Goal: Task Accomplishment & Management: Manage account settings

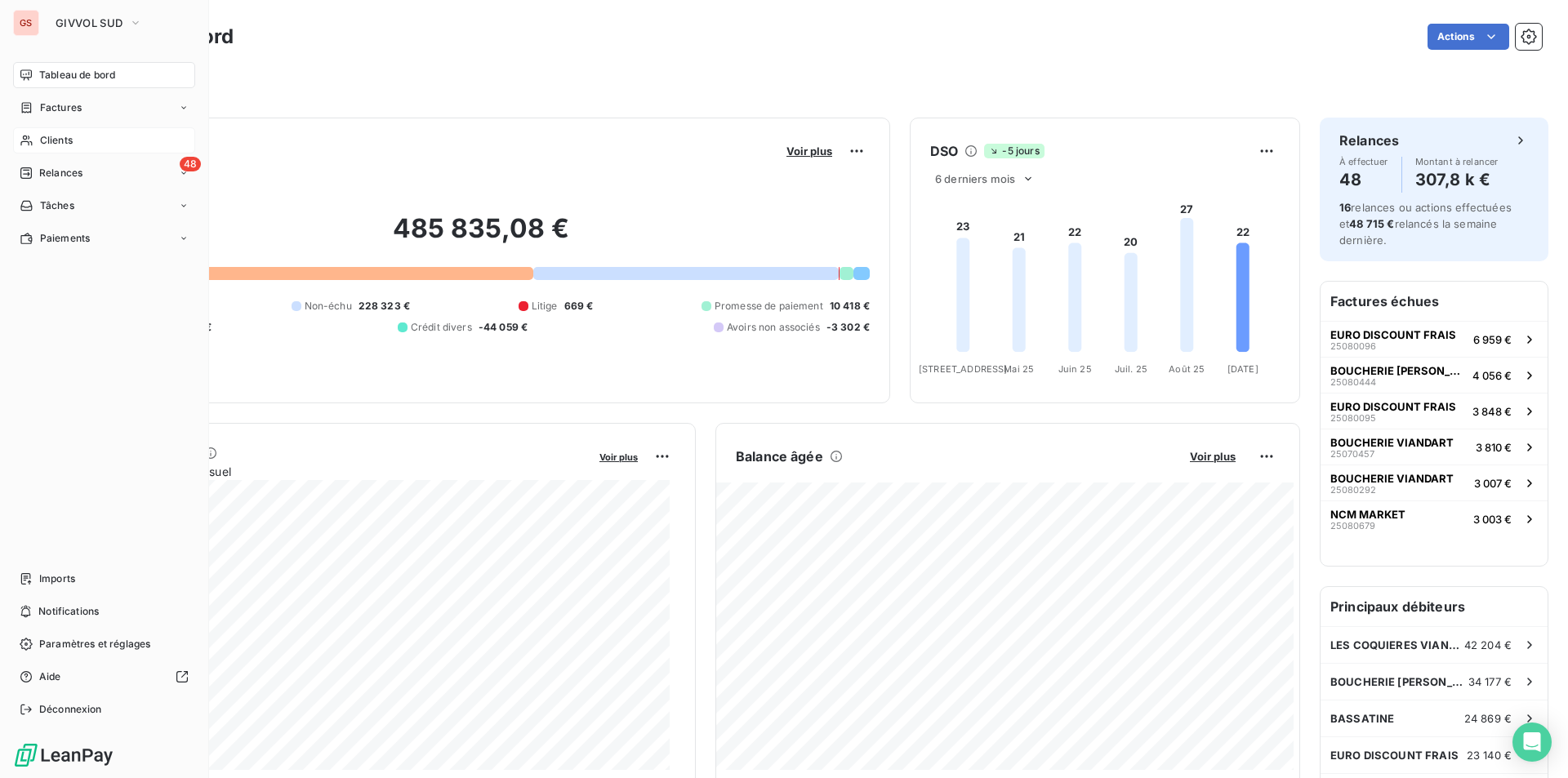
click at [48, 136] on span "Clients" at bounding box center [56, 140] width 32 height 15
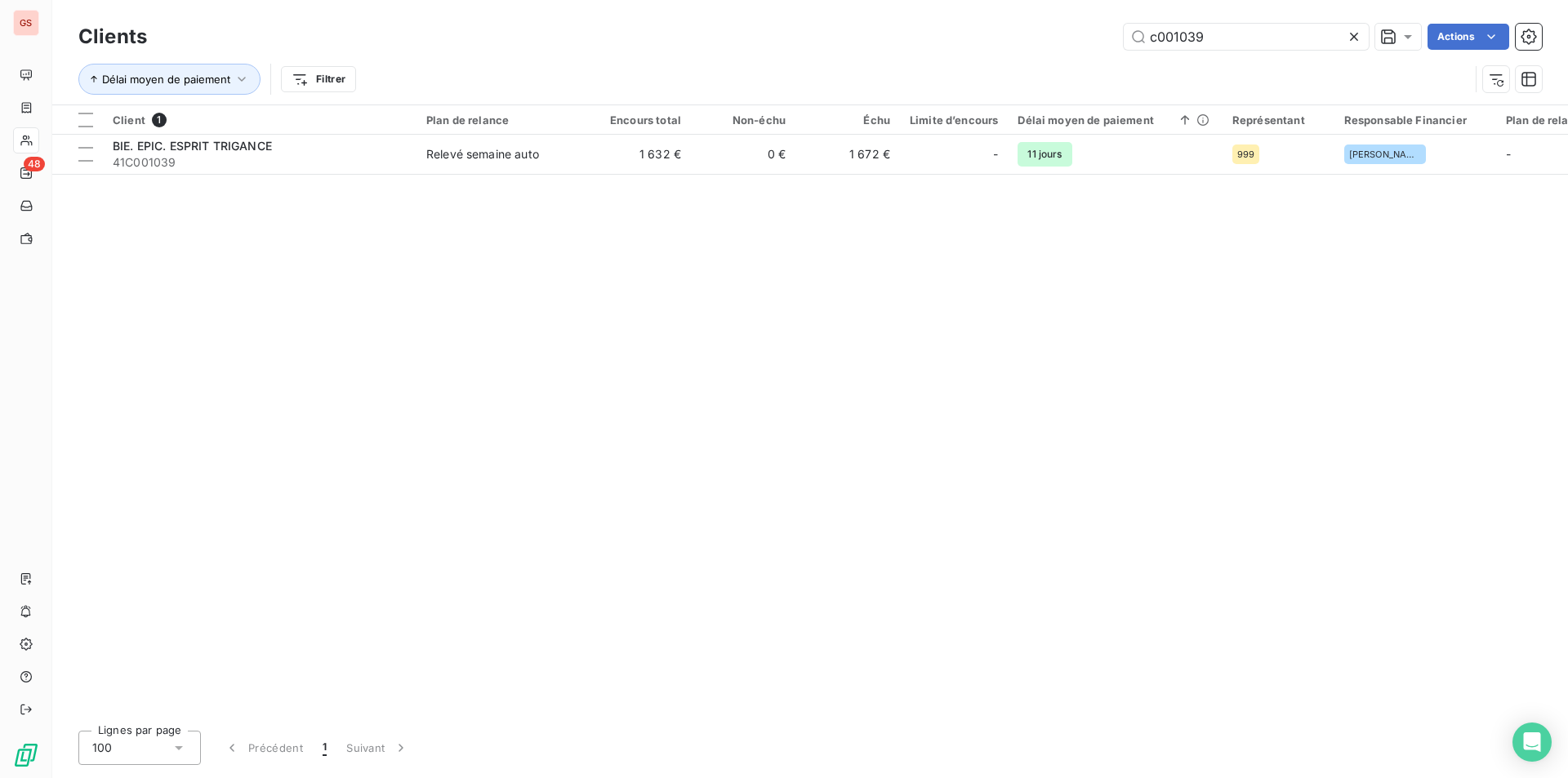
drag, startPoint x: 1191, startPoint y: 39, endPoint x: 1305, endPoint y: 59, distance: 115.7
click at [1305, 59] on div "Clients c001039 Actions Délai moyen de paiement Filtrer" at bounding box center [810, 61] width 1464 height 85
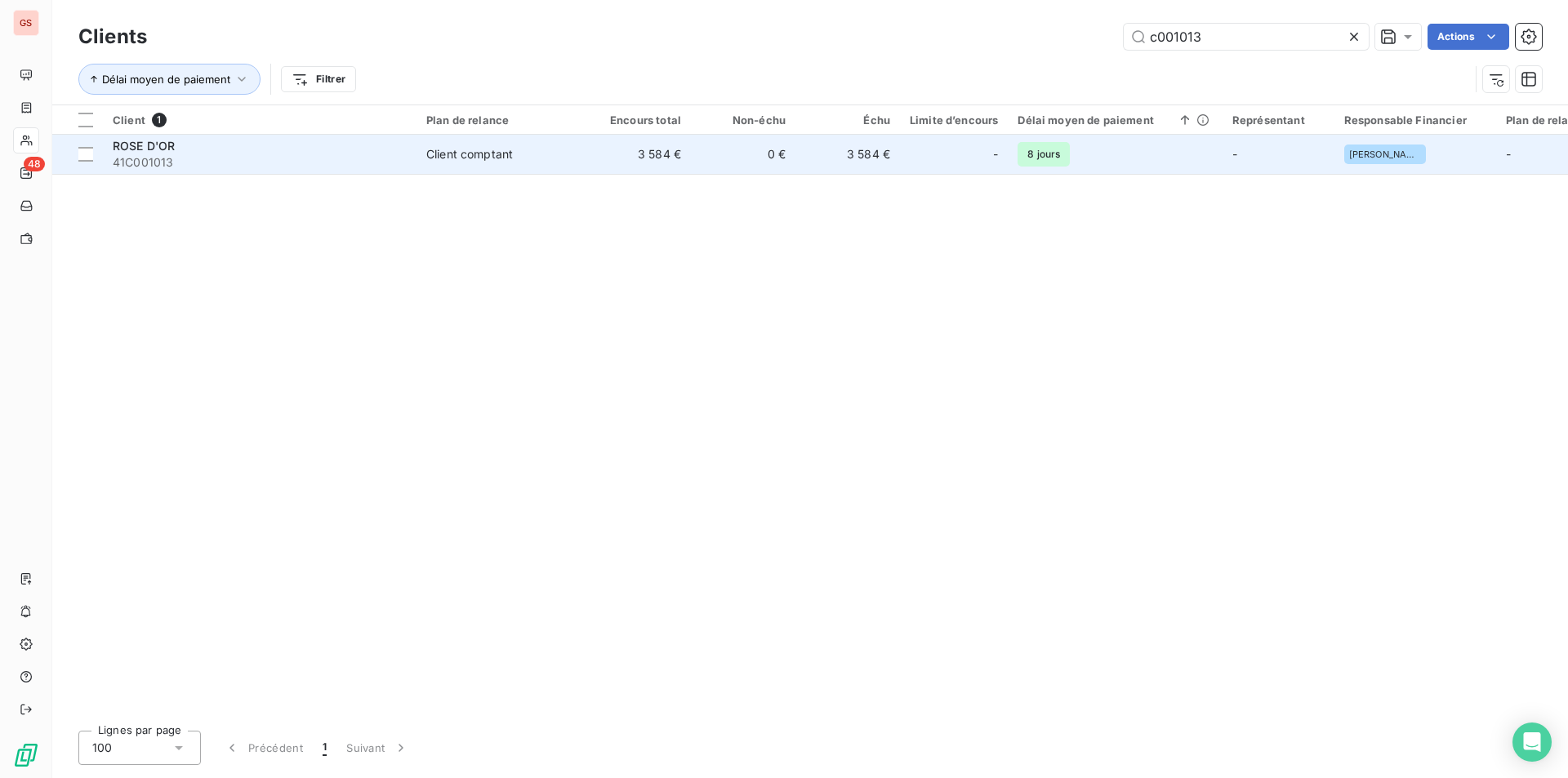
type input "c001013"
click at [395, 147] on div "ROSE D'OR" at bounding box center [259, 146] width 294 height 17
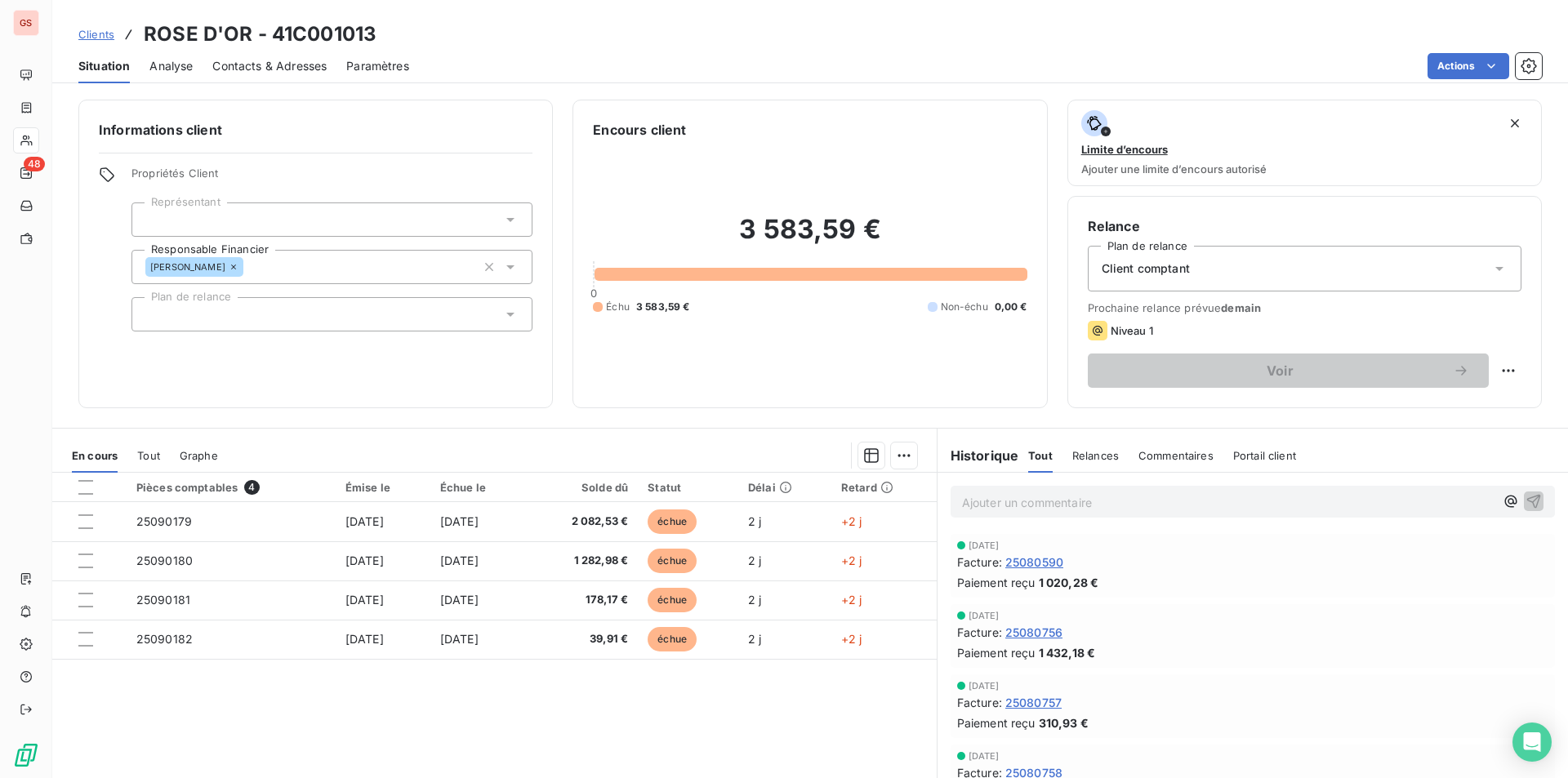
click at [1056, 503] on p "Ajouter un commentaire ﻿" at bounding box center [1228, 502] width 533 height 20
click at [1524, 491] on button "button" at bounding box center [1534, 500] width 19 height 19
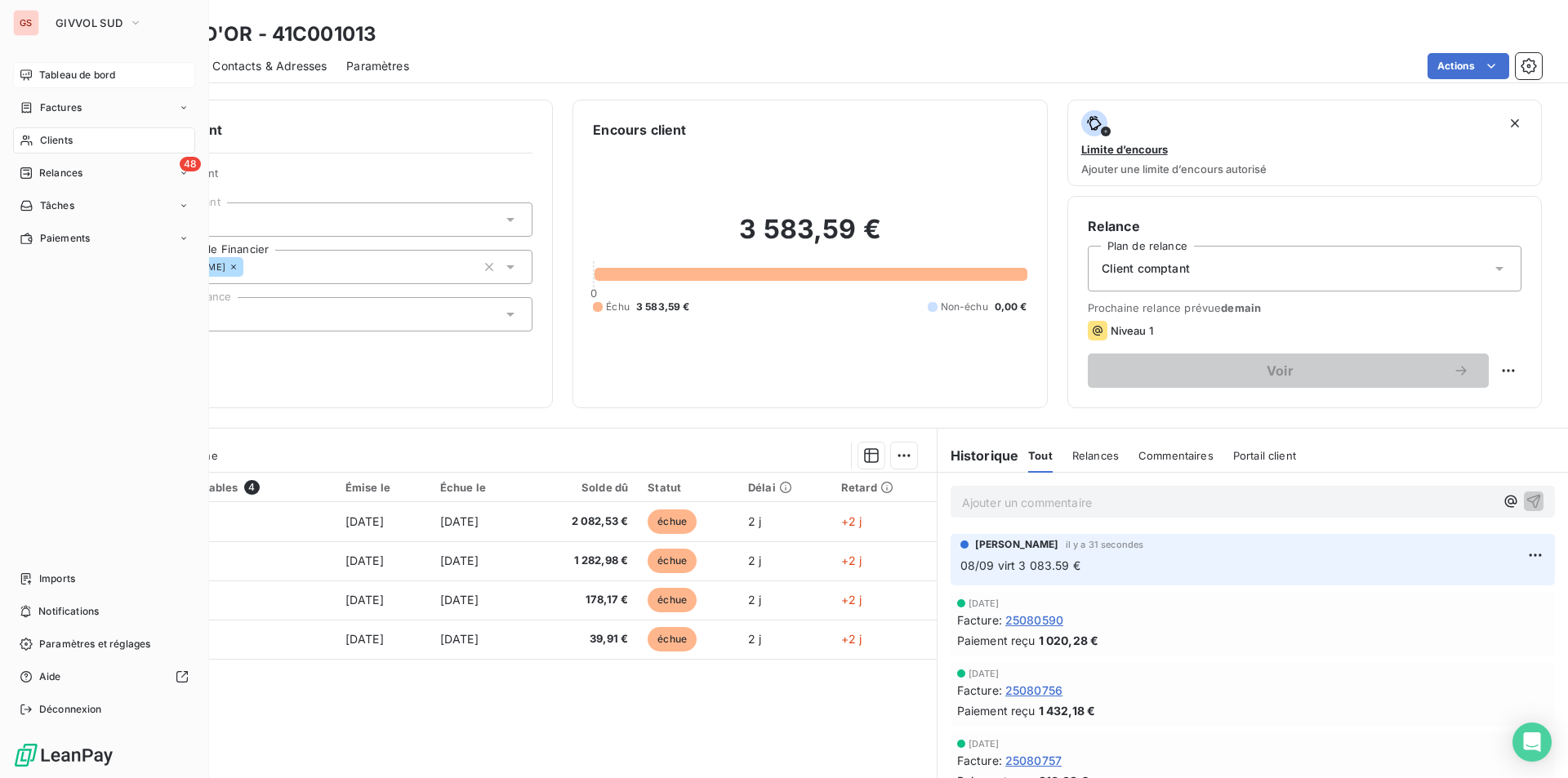
click at [37, 81] on div "Tableau de bord" at bounding box center [104, 75] width 183 height 26
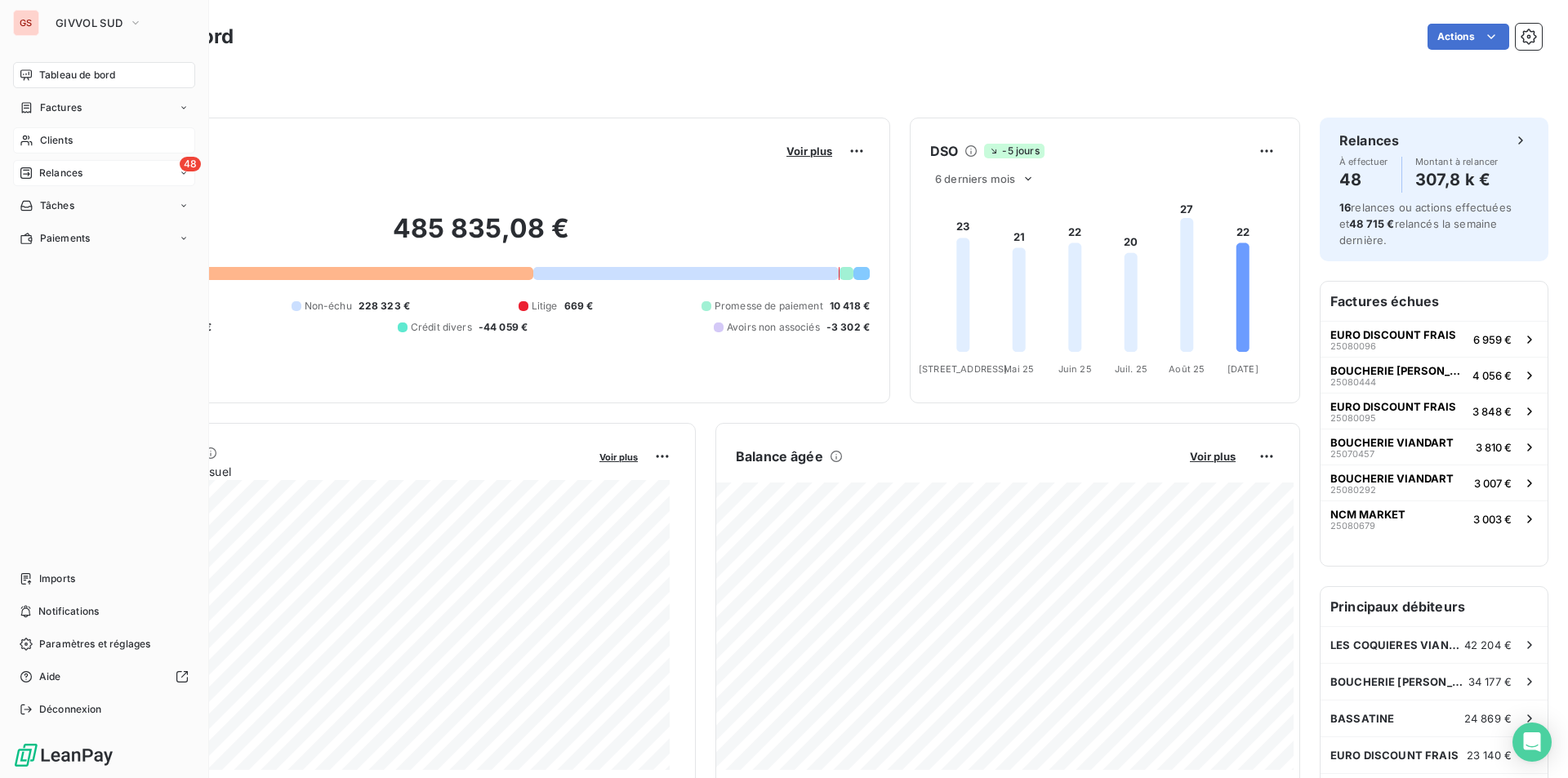
click at [68, 173] on span "Relances" at bounding box center [61, 173] width 43 height 15
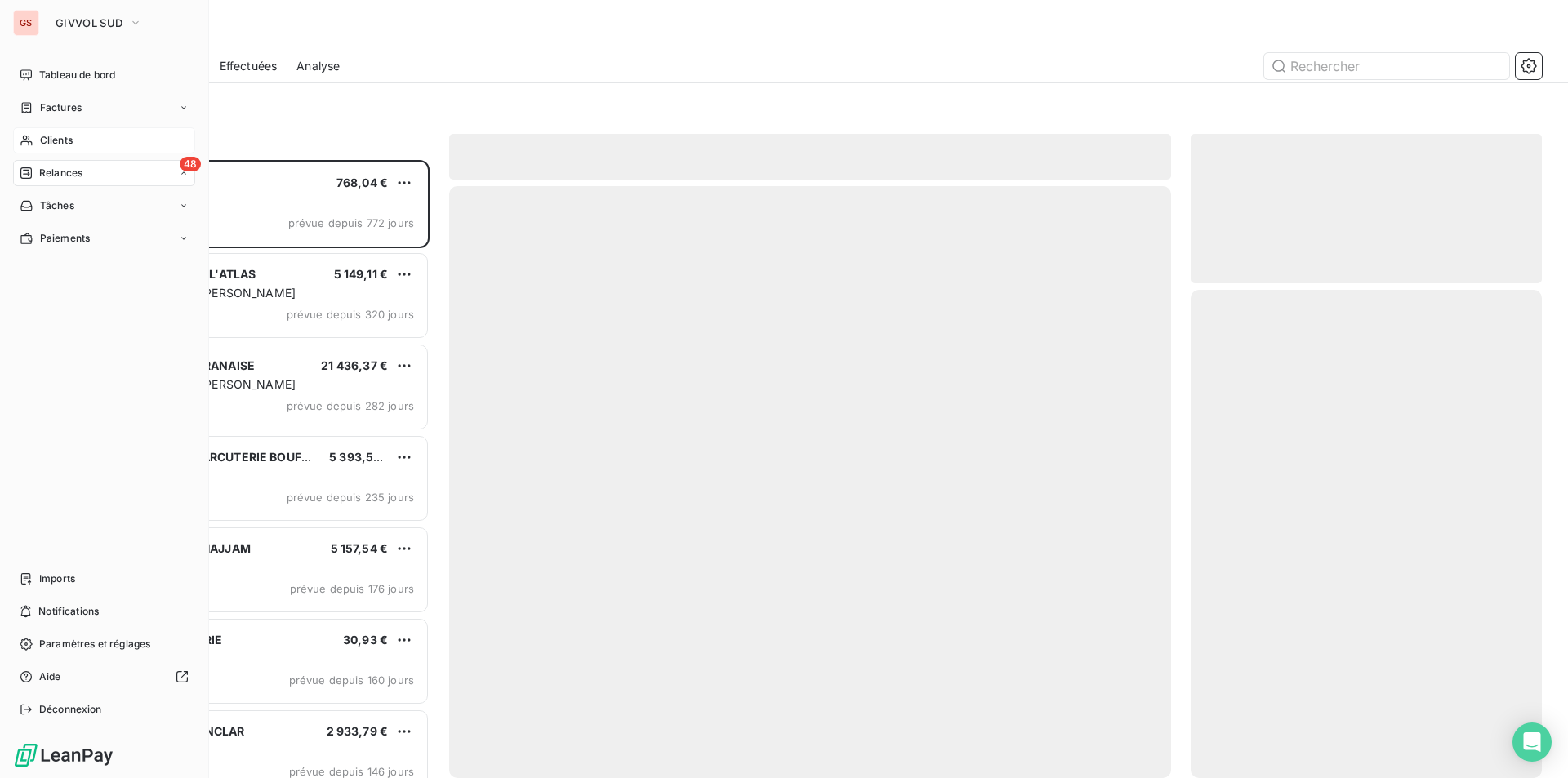
scroll to position [606, 339]
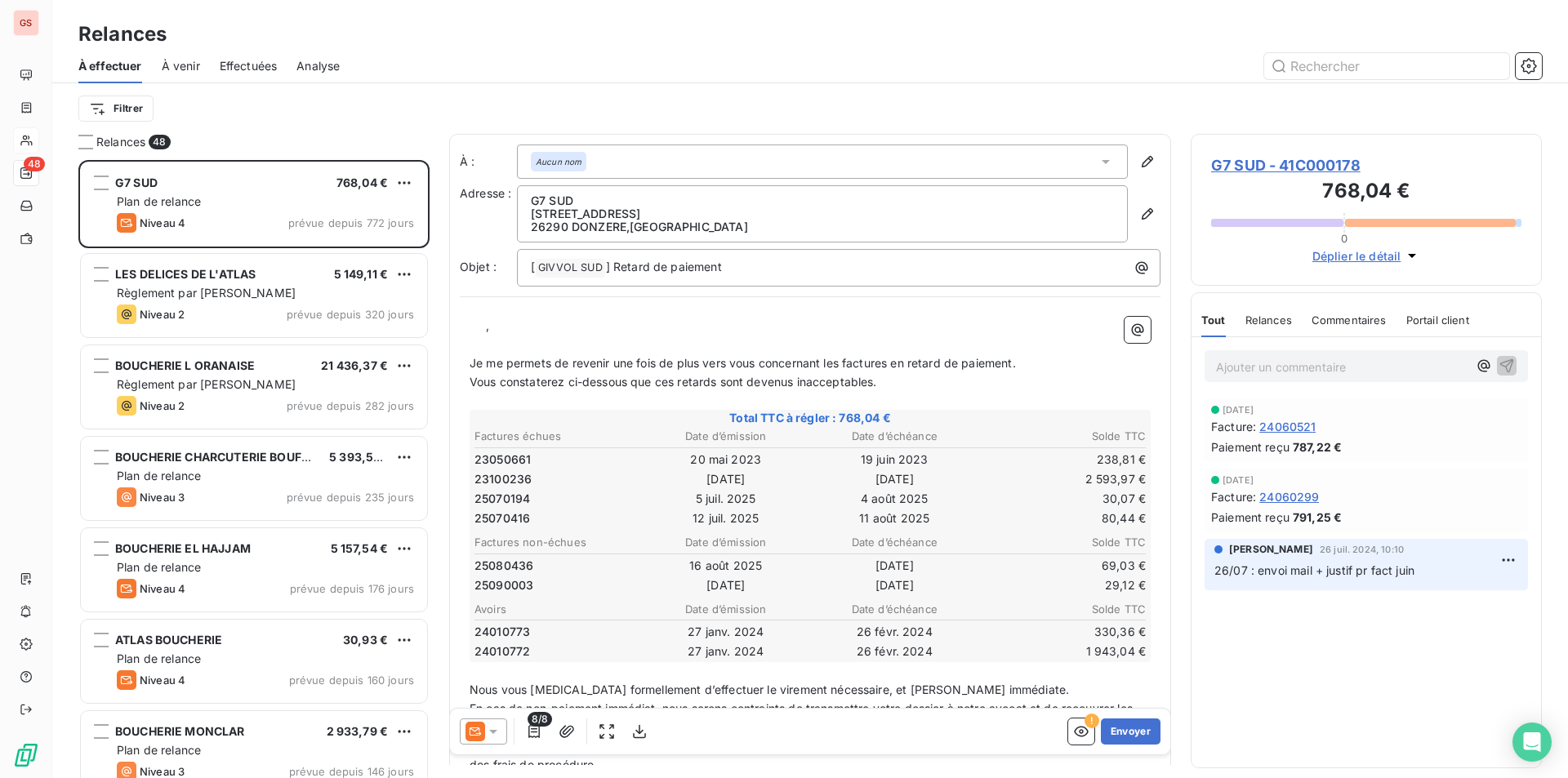
click at [193, 71] on span "À venir" at bounding box center [181, 66] width 39 height 17
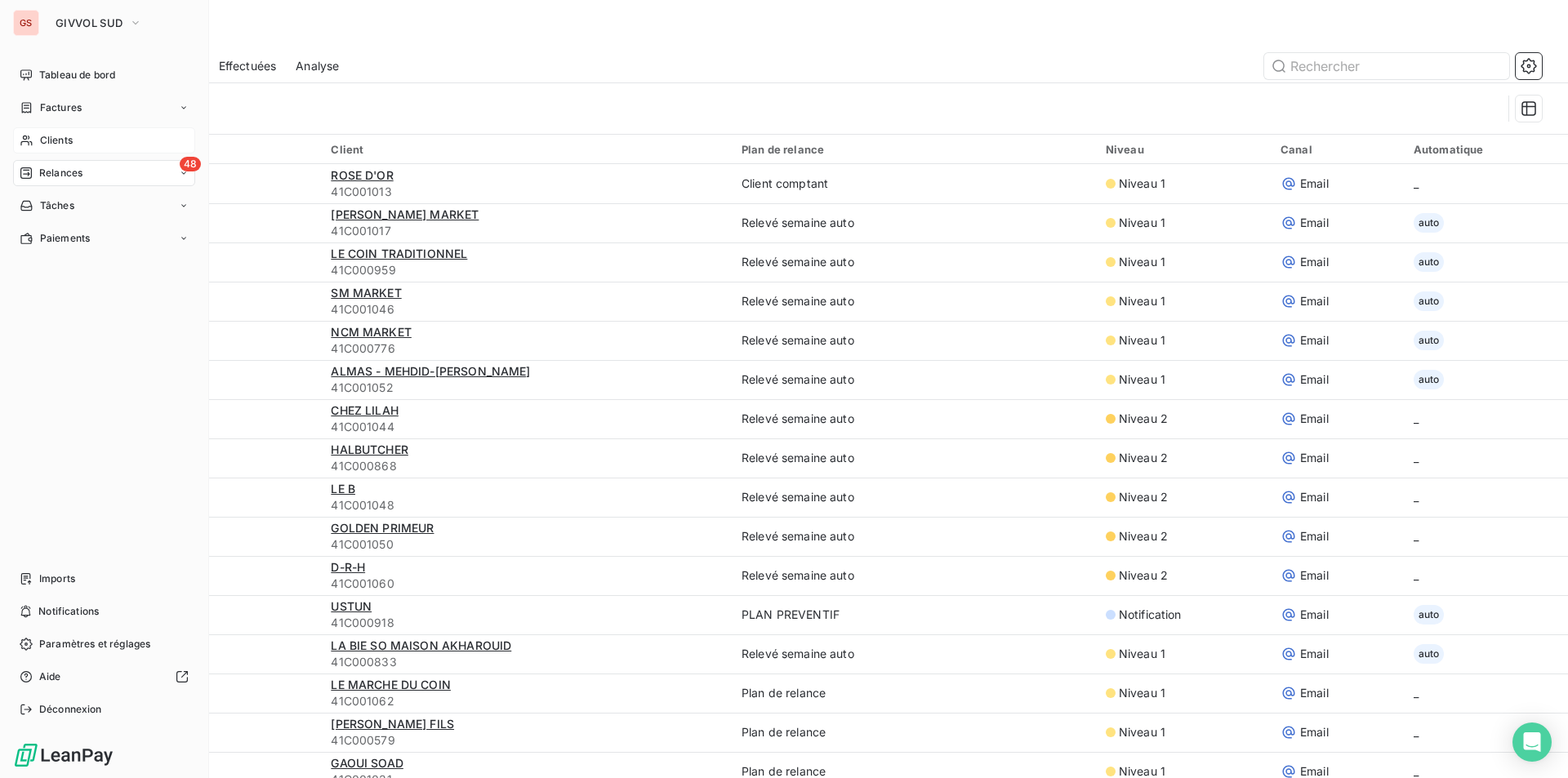
click at [72, 139] on span "Clients" at bounding box center [56, 140] width 32 height 15
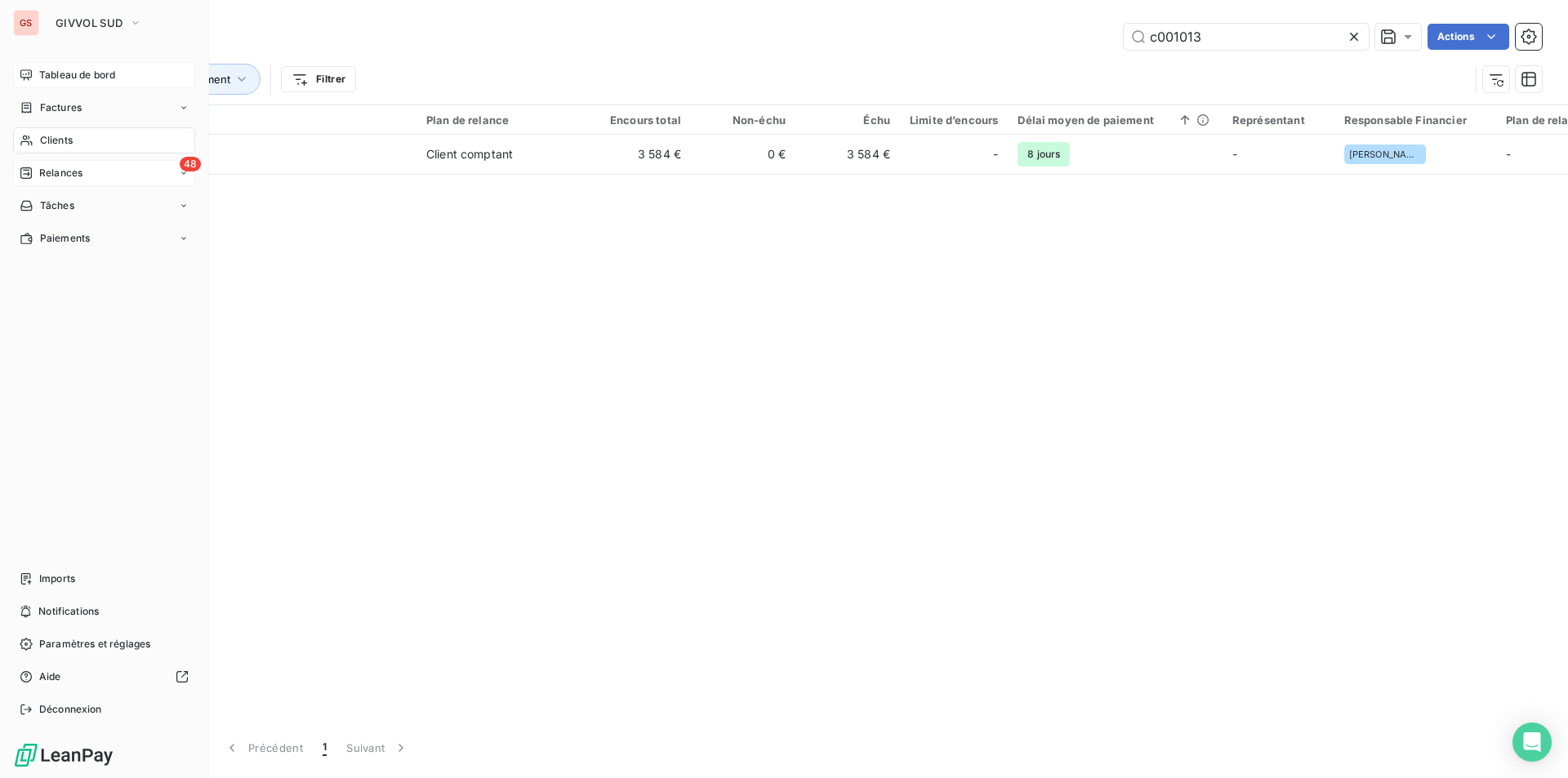
click at [59, 77] on span "Tableau de bord" at bounding box center [77, 75] width 76 height 15
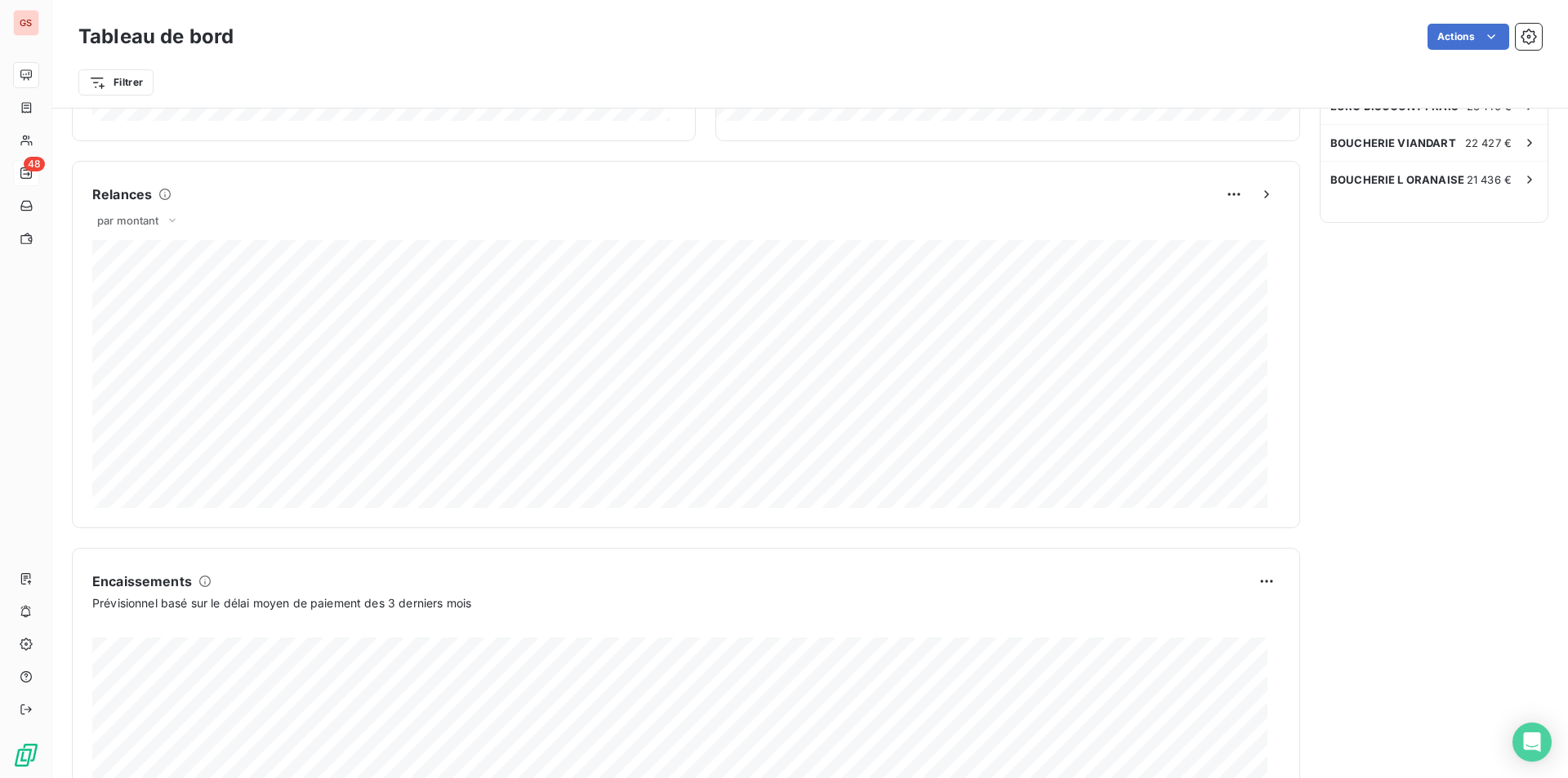
scroll to position [487, 0]
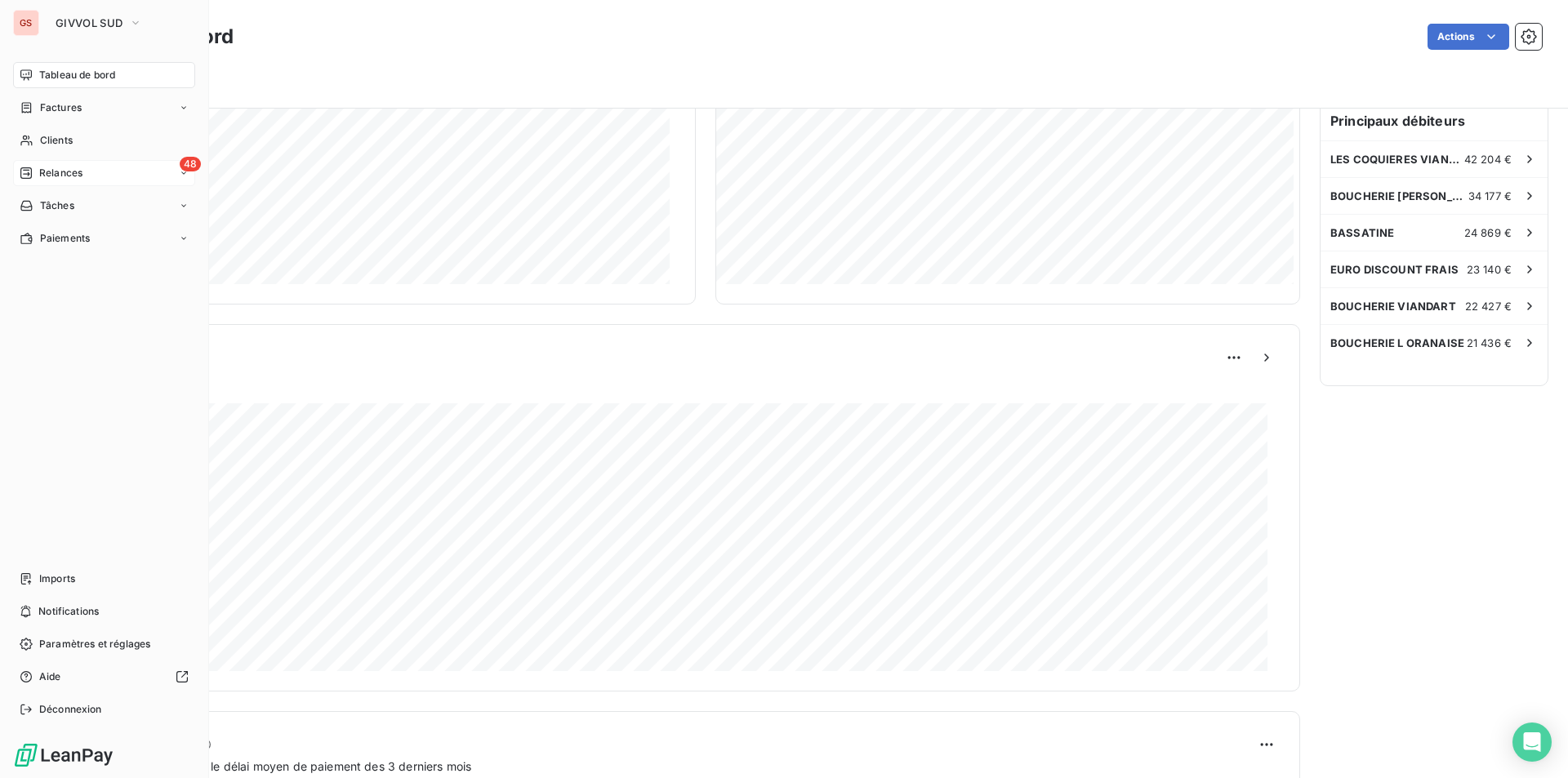
click at [72, 76] on span "Tableau de bord" at bounding box center [77, 75] width 76 height 15
click at [70, 182] on div "48 Relances" at bounding box center [104, 173] width 183 height 26
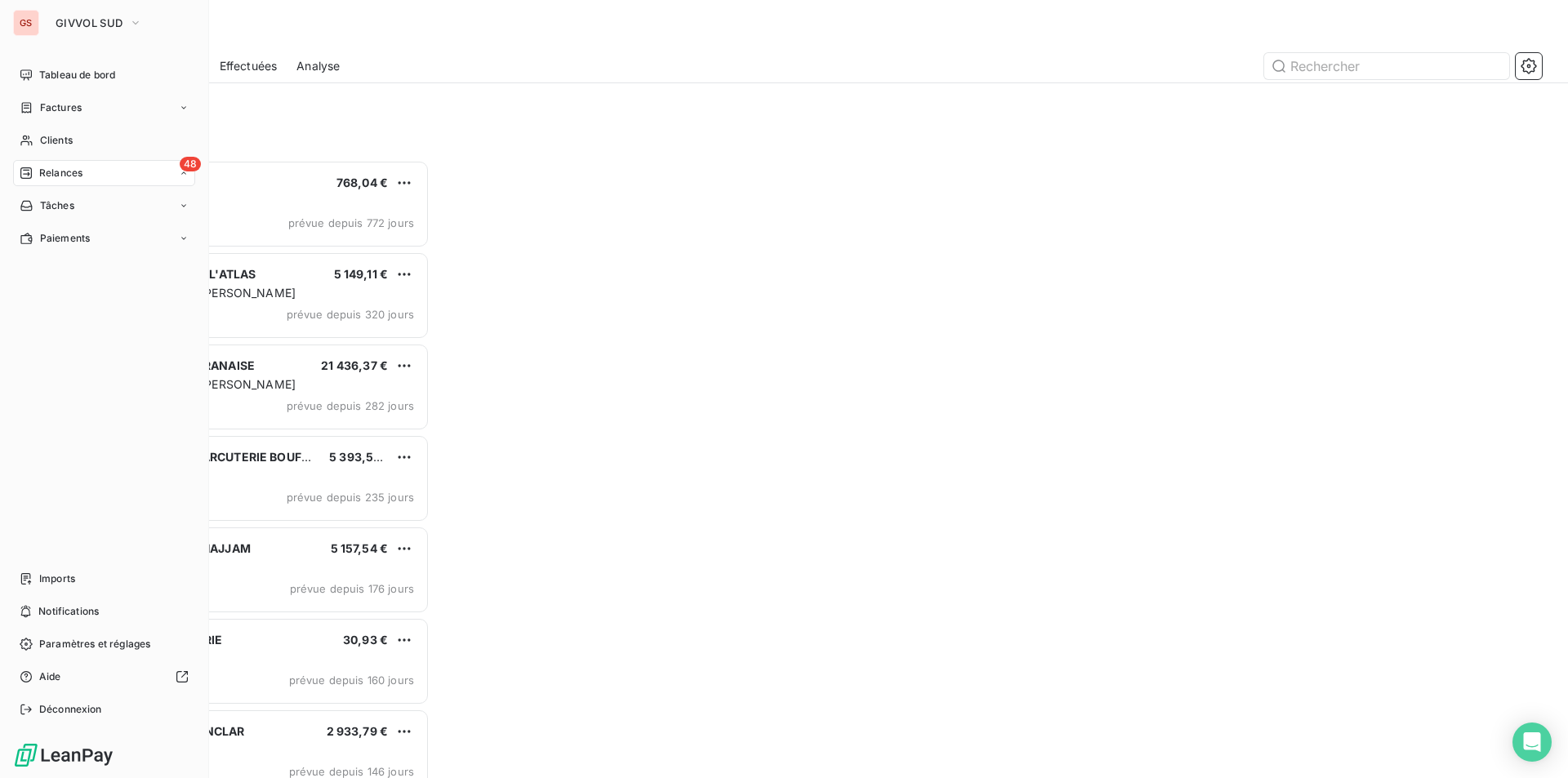
scroll to position [606, 339]
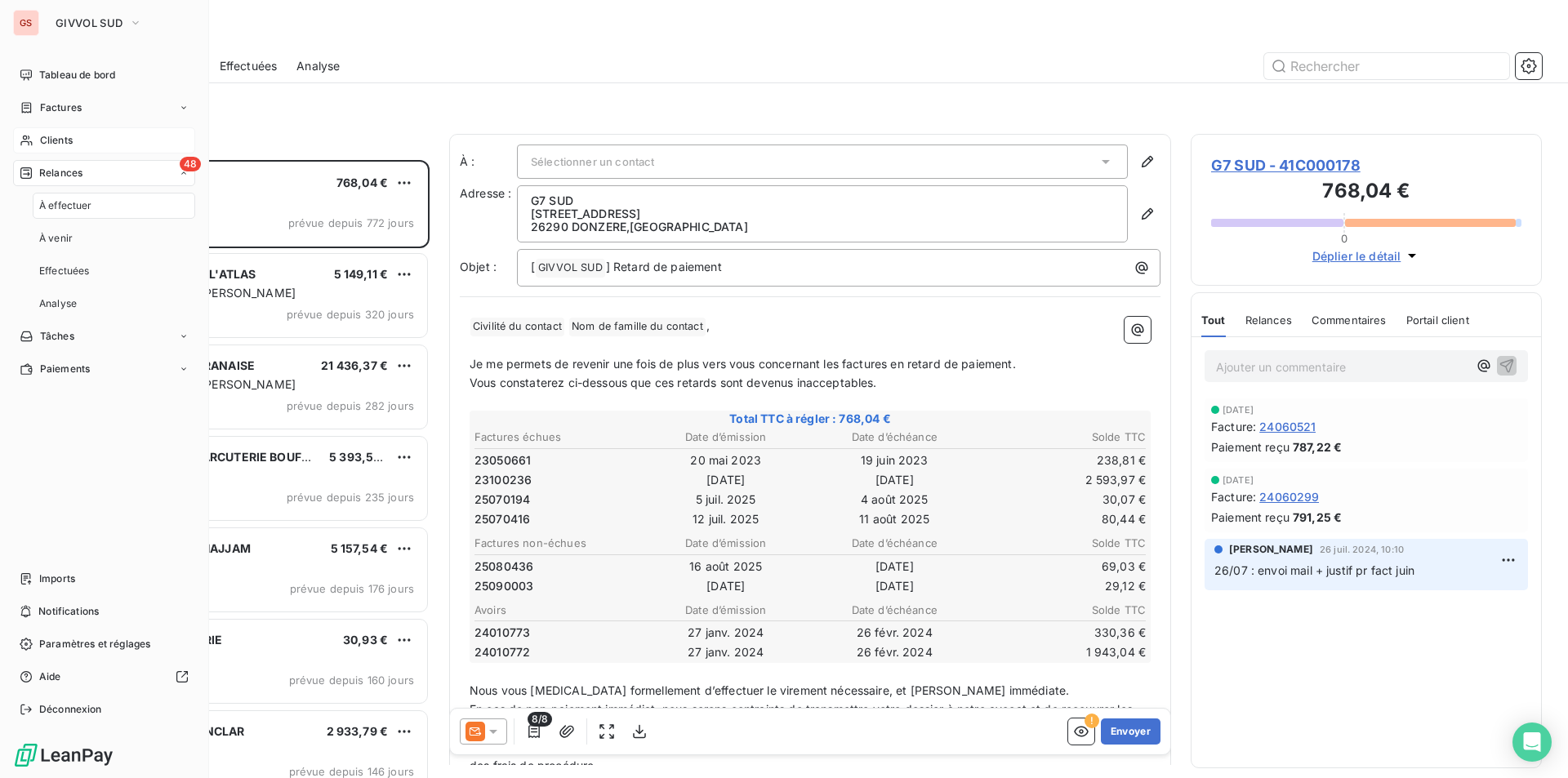
click at [55, 132] on div "Clients" at bounding box center [104, 140] width 183 height 26
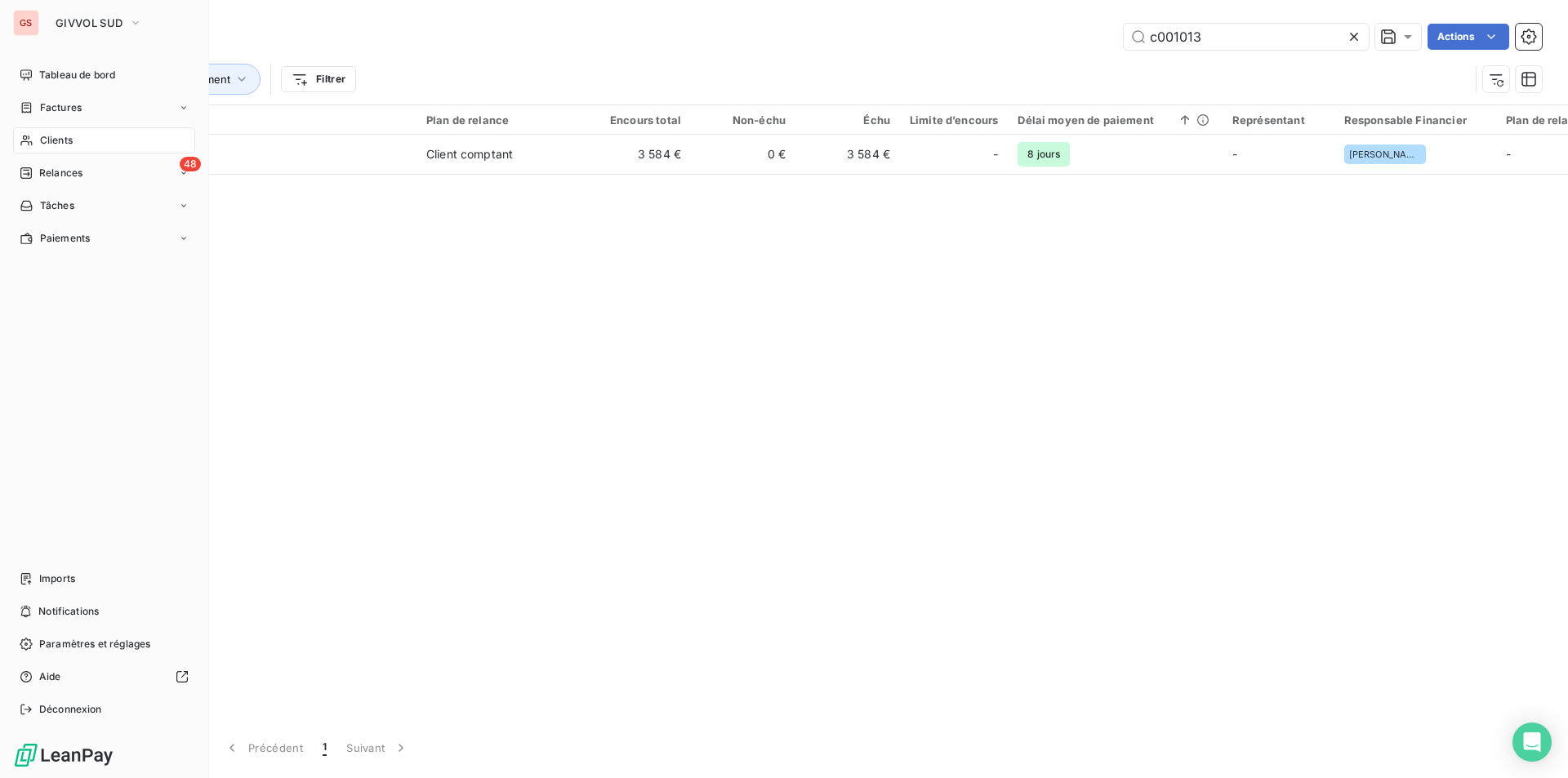
click at [58, 167] on span "Relances" at bounding box center [61, 173] width 43 height 15
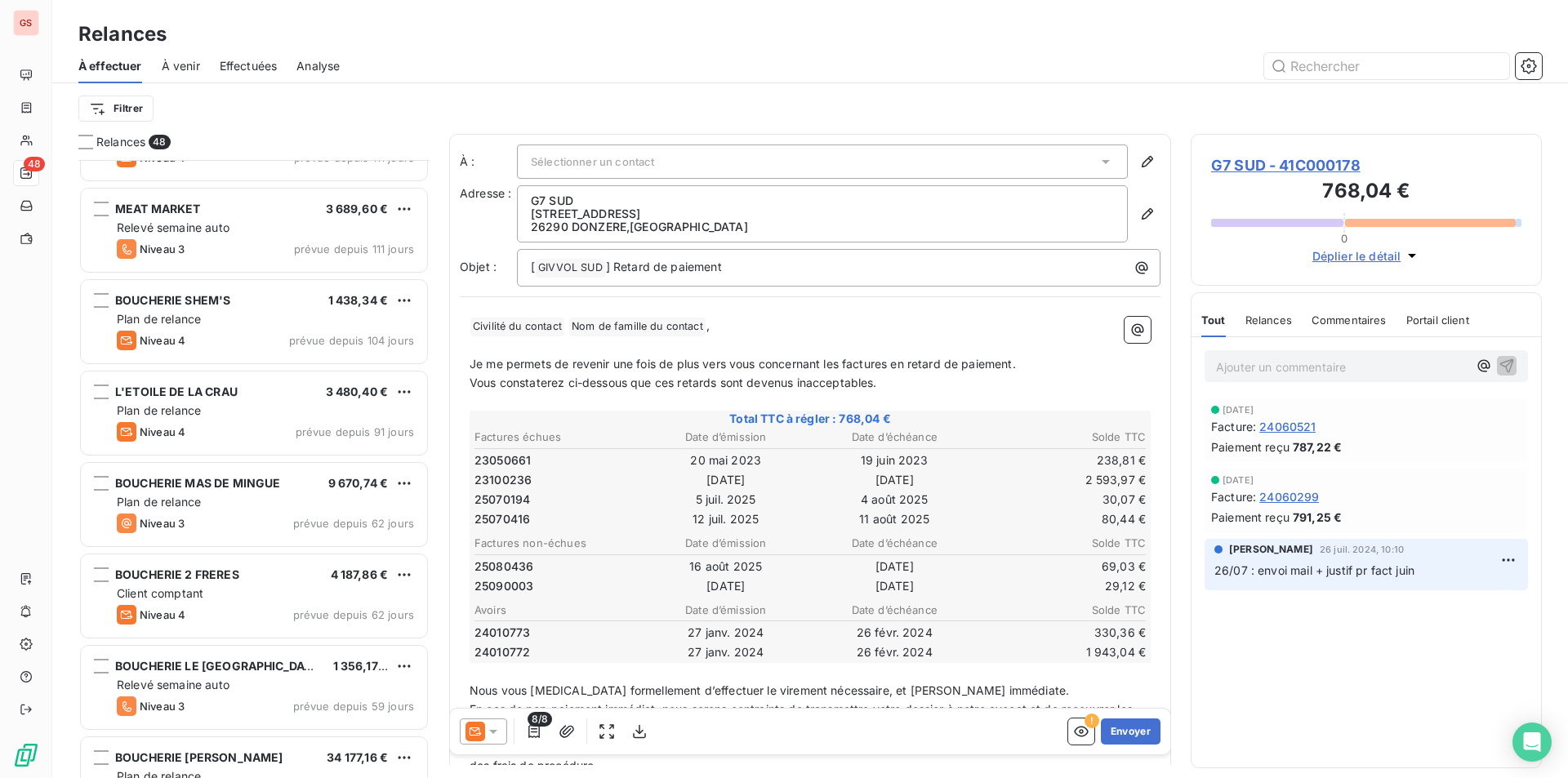
scroll to position [1062, 0]
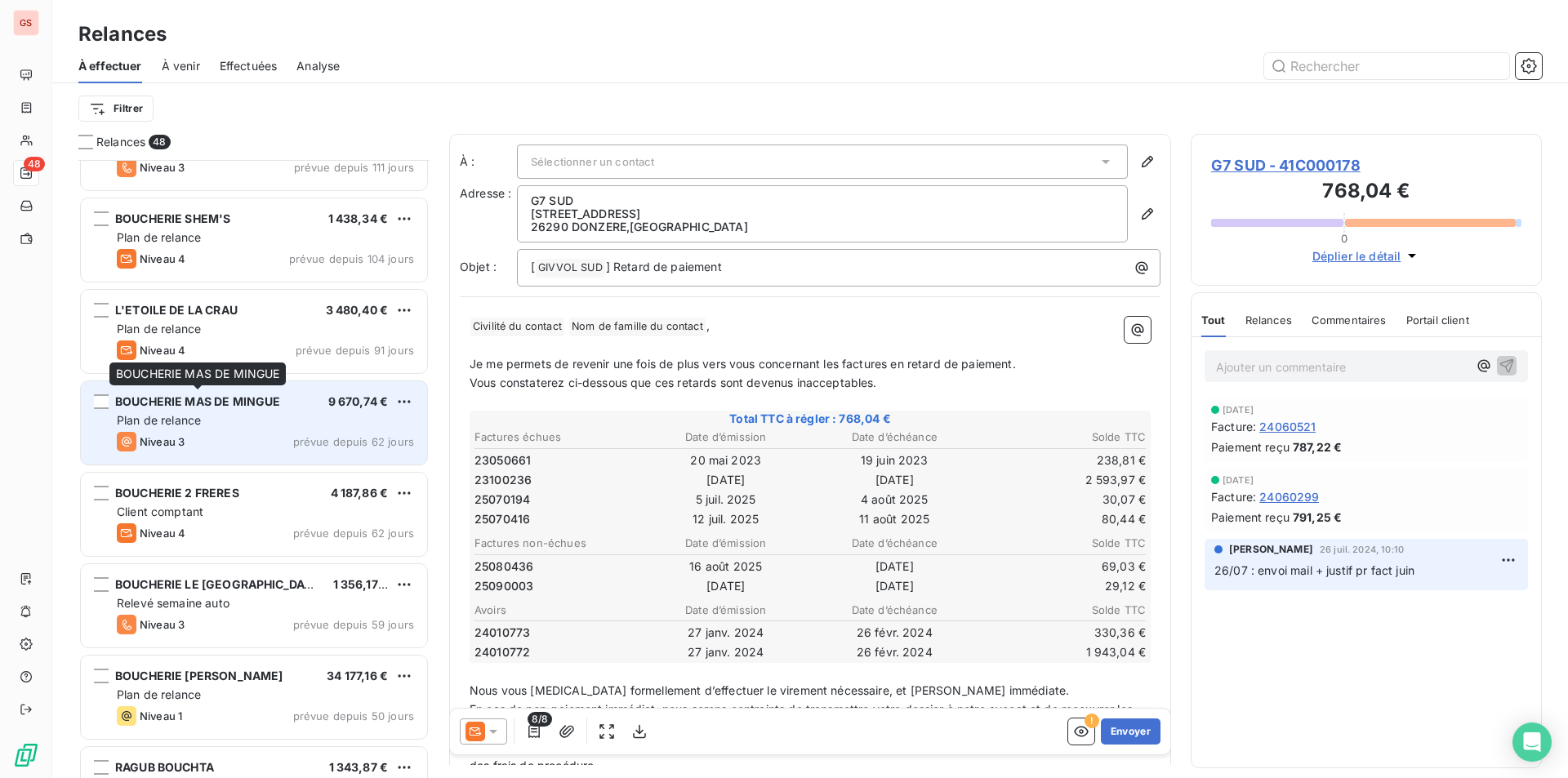
click at [226, 407] on span "BOUCHERIE MAS DE MINGUE" at bounding box center [197, 402] width 165 height 14
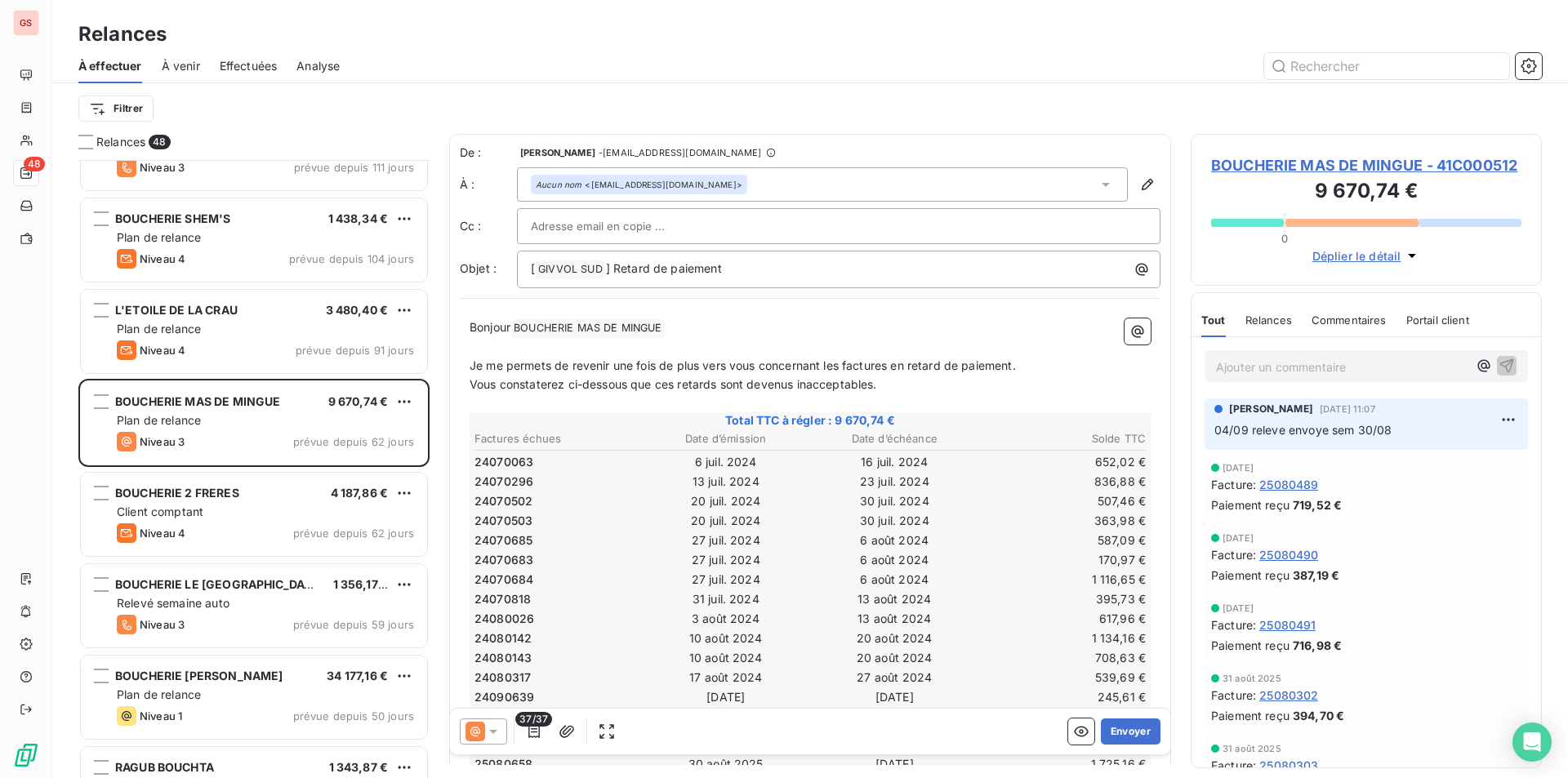
click at [1267, 375] on p "Ajouter un commentaire ﻿" at bounding box center [1342, 367] width 252 height 20
click at [1500, 371] on icon "button" at bounding box center [1507, 366] width 14 height 14
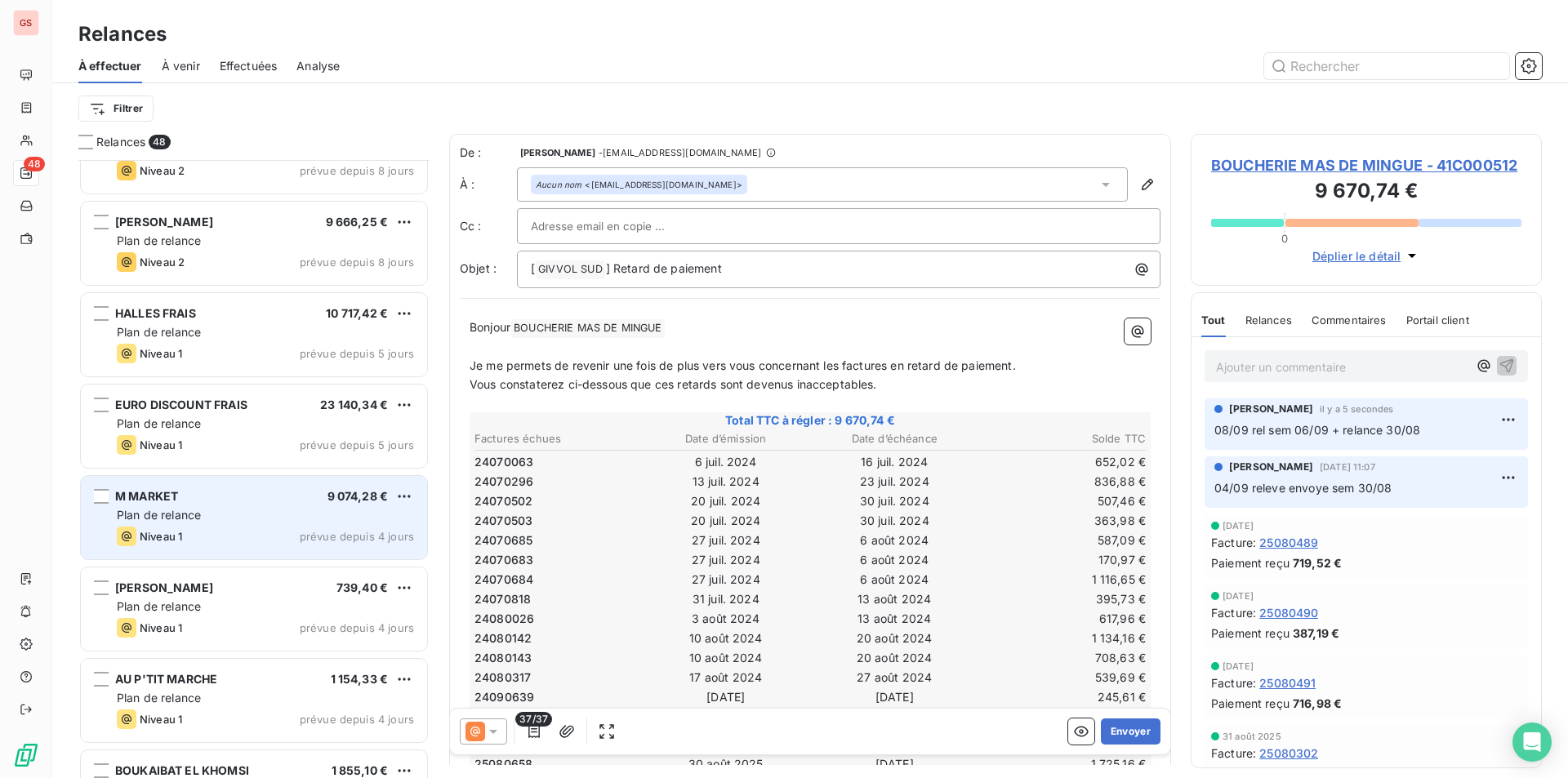
scroll to position [2694, 0]
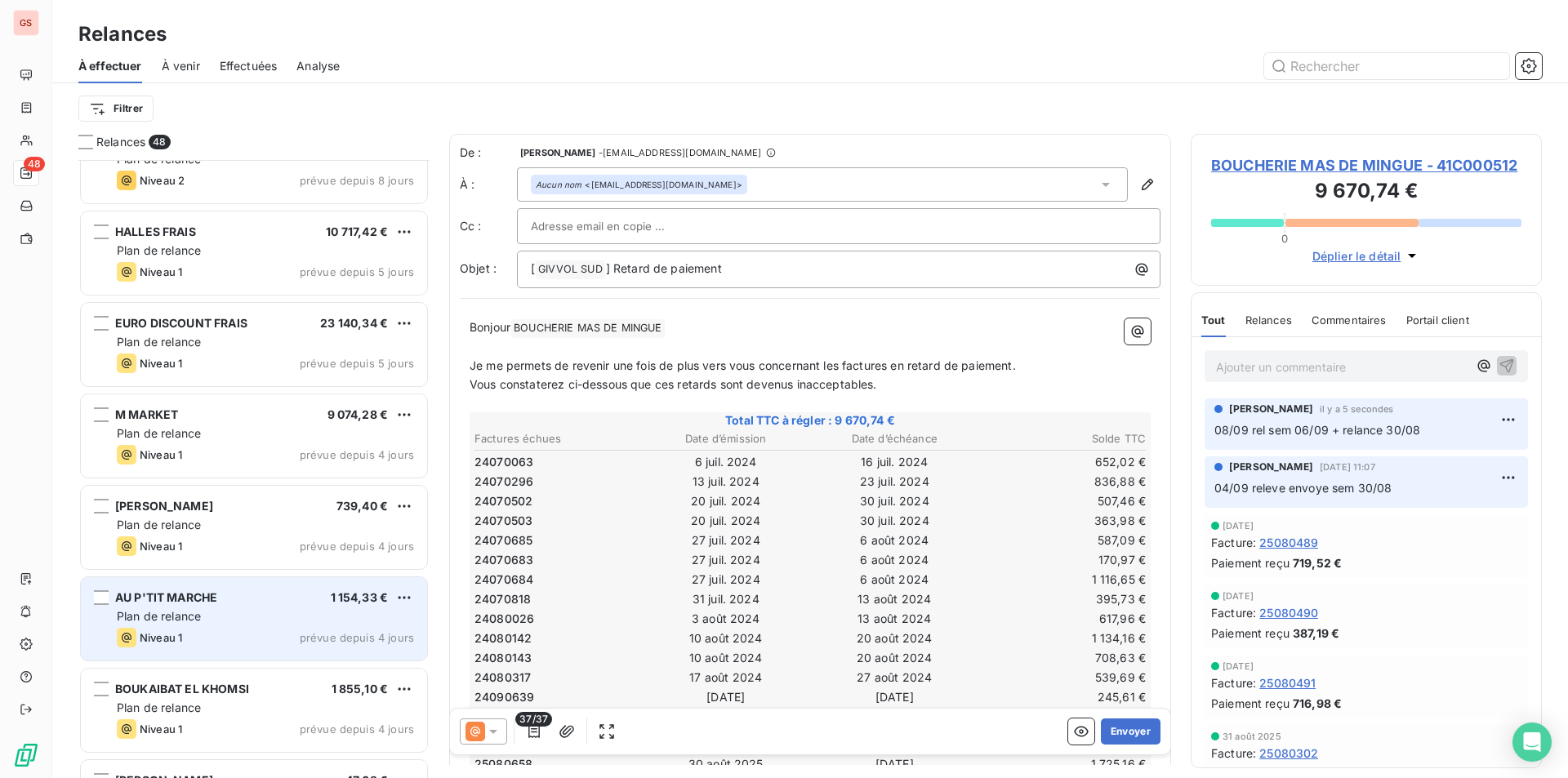
click at [219, 578] on div "AU P'TIT MARCHE 1 154,33 € Plan de relance Niveau 1 prévue depuis 4 jours" at bounding box center [254, 618] width 347 height 83
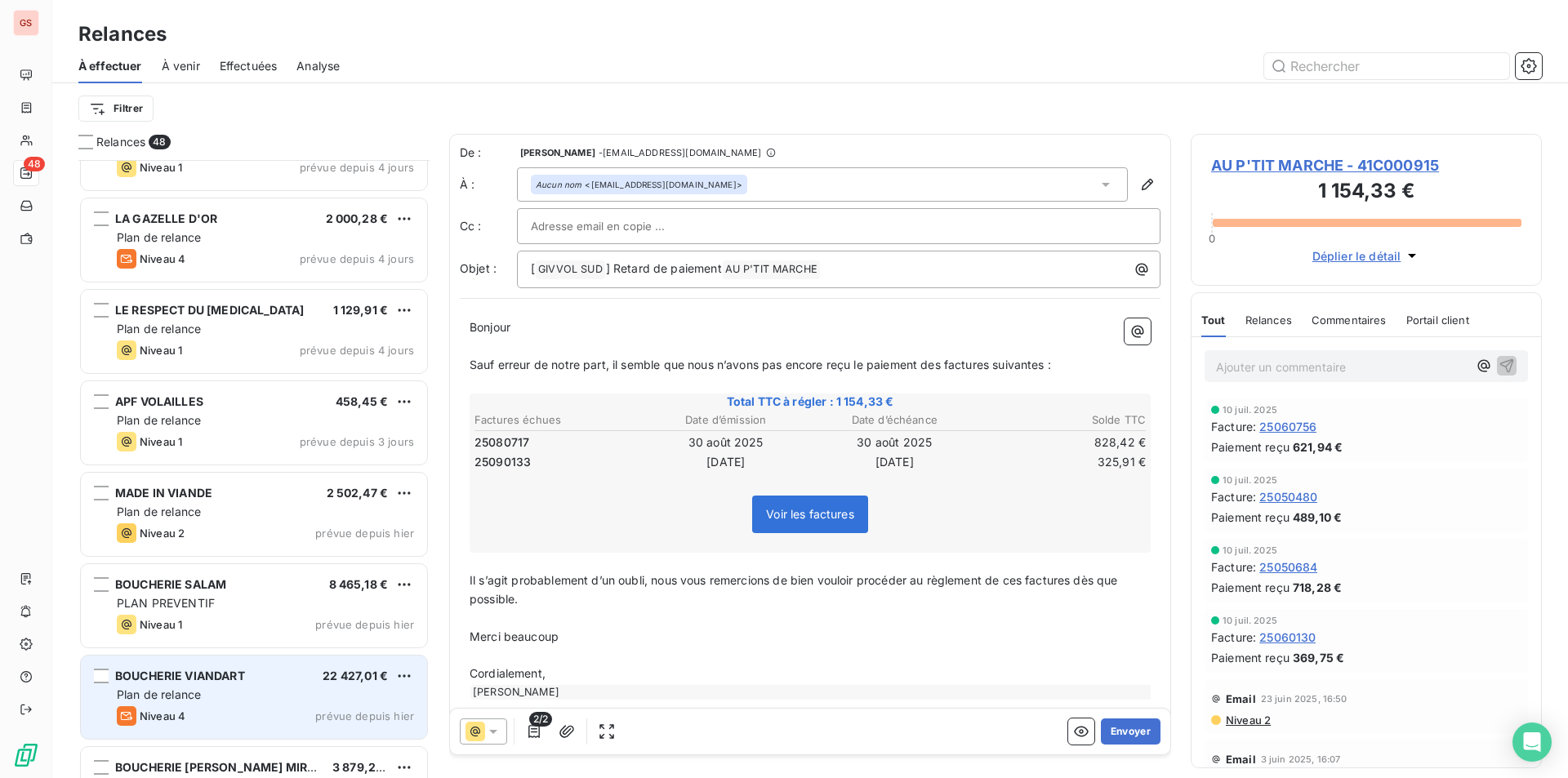
scroll to position [3430, 0]
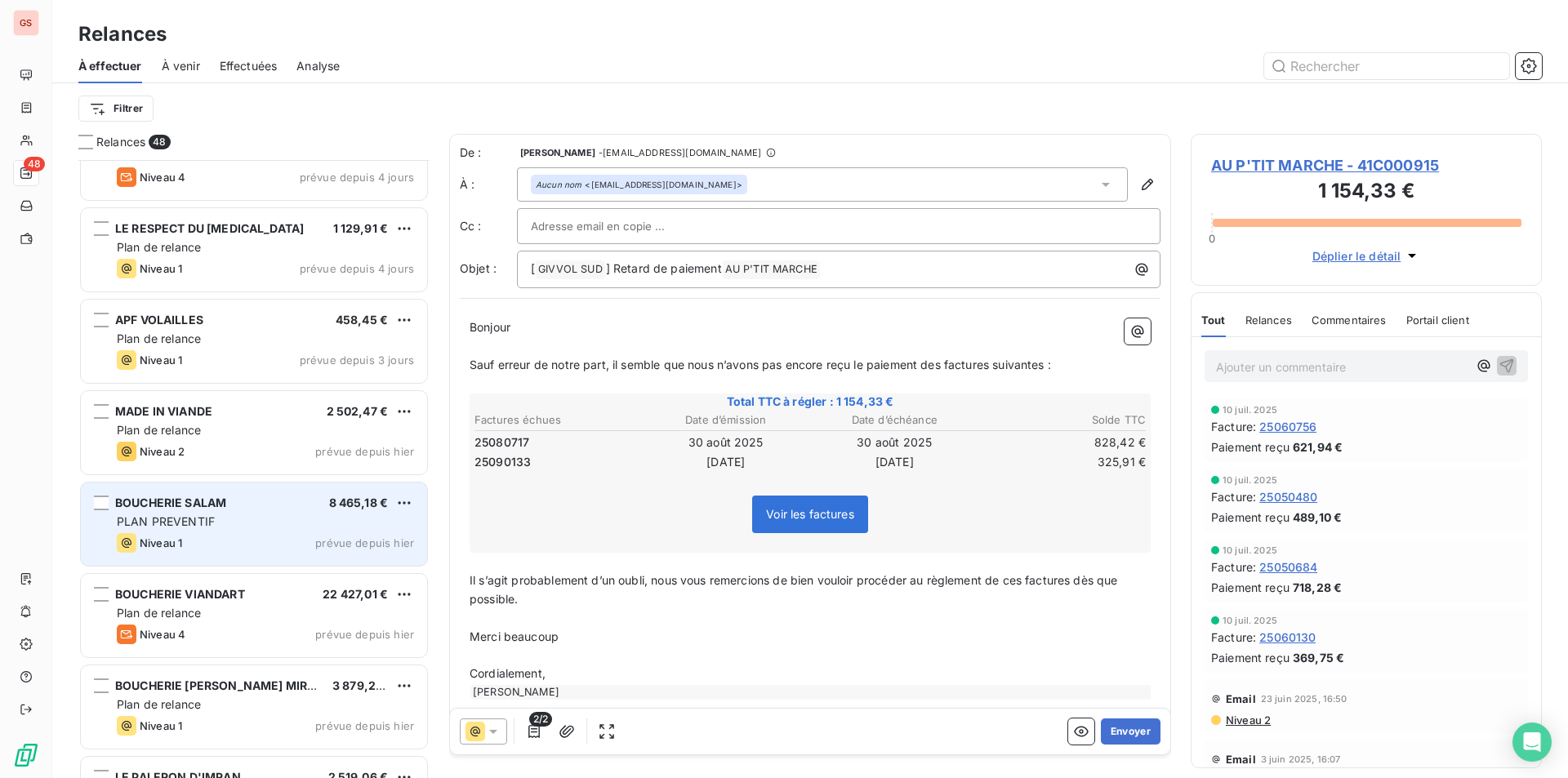
click at [316, 529] on div "PLAN PREVENTIF" at bounding box center [265, 521] width 297 height 17
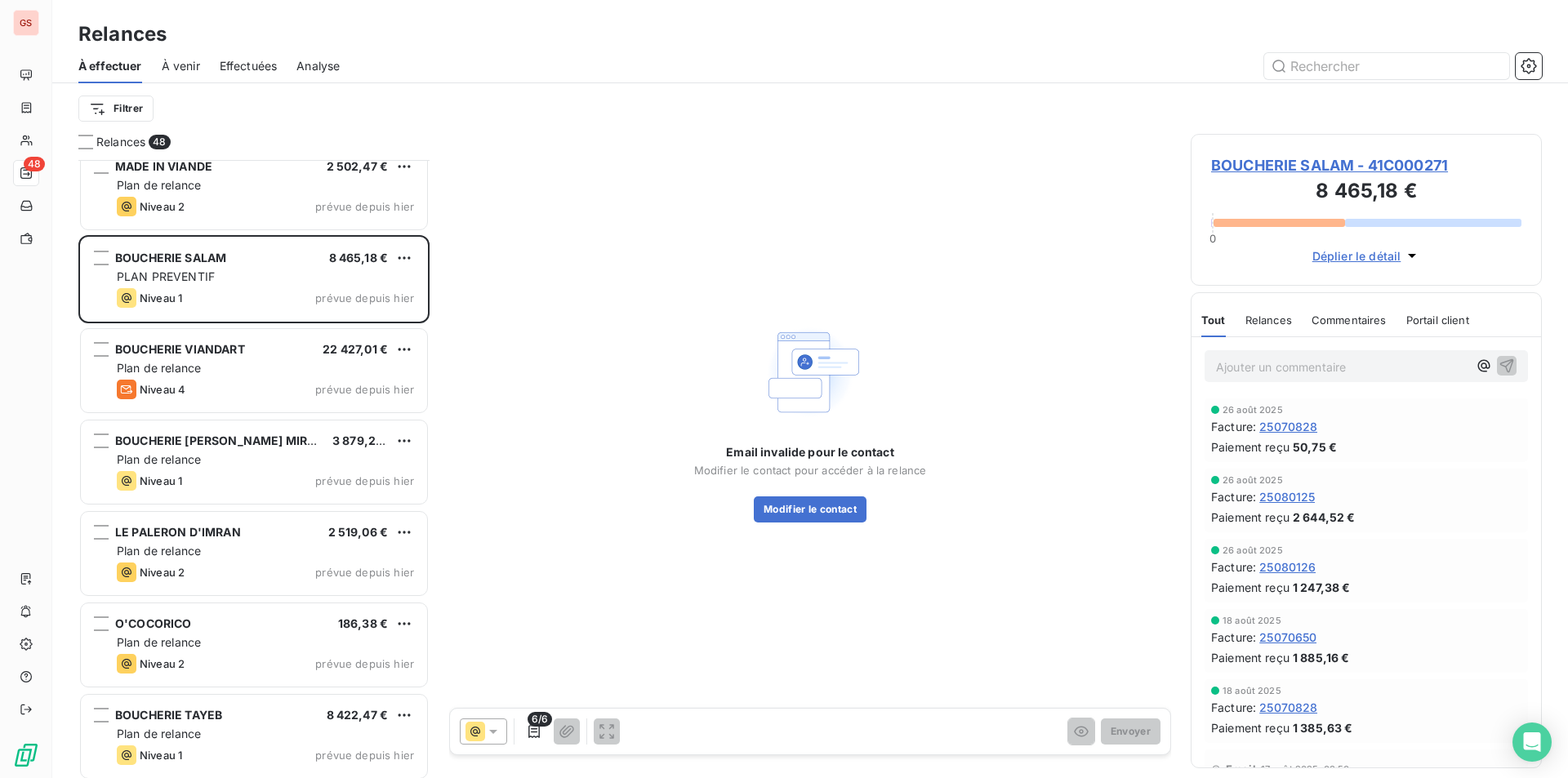
scroll to position [3756, 0]
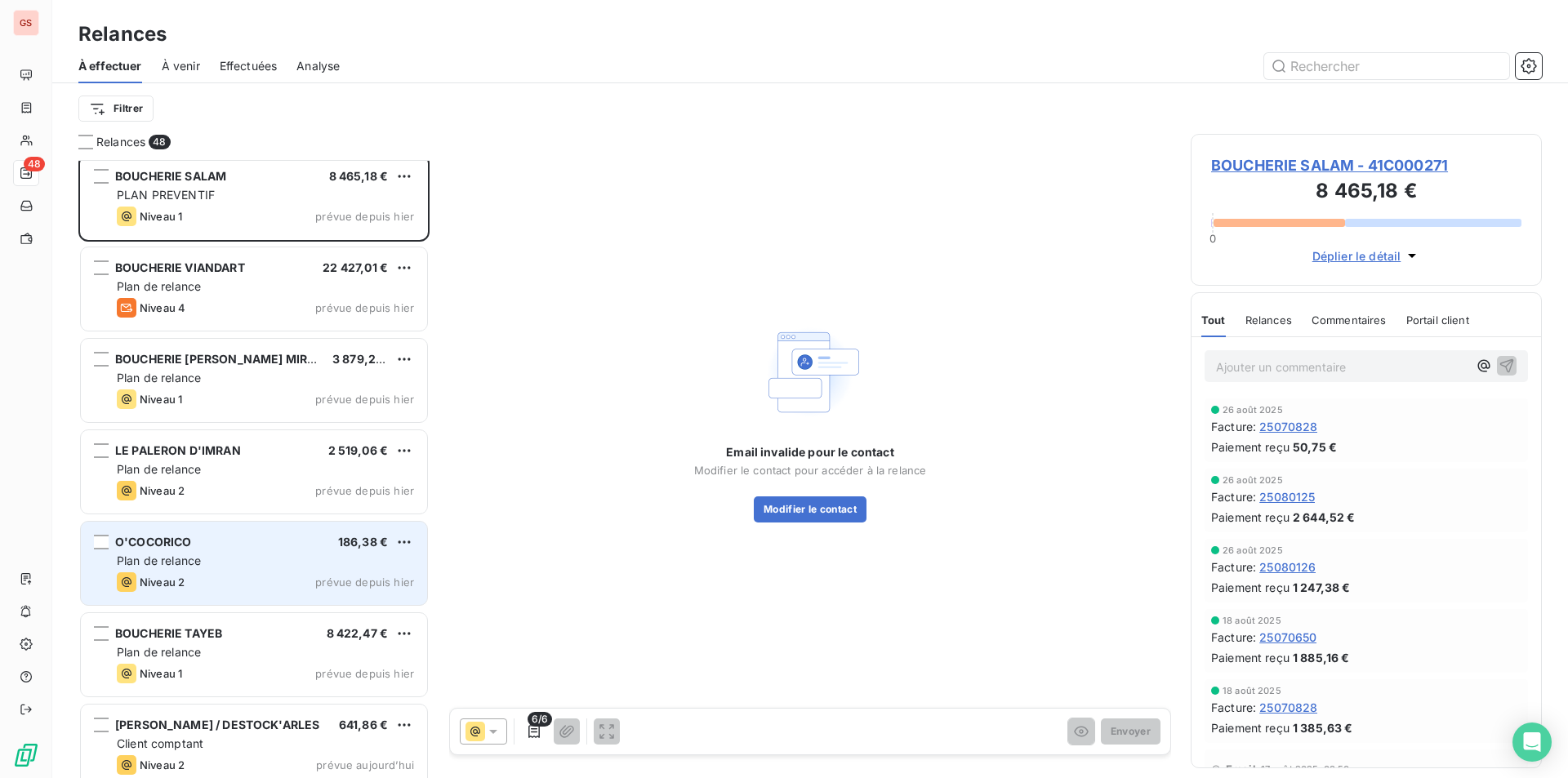
click at [236, 579] on div "Niveau 2 prévue depuis hier" at bounding box center [265, 582] width 297 height 19
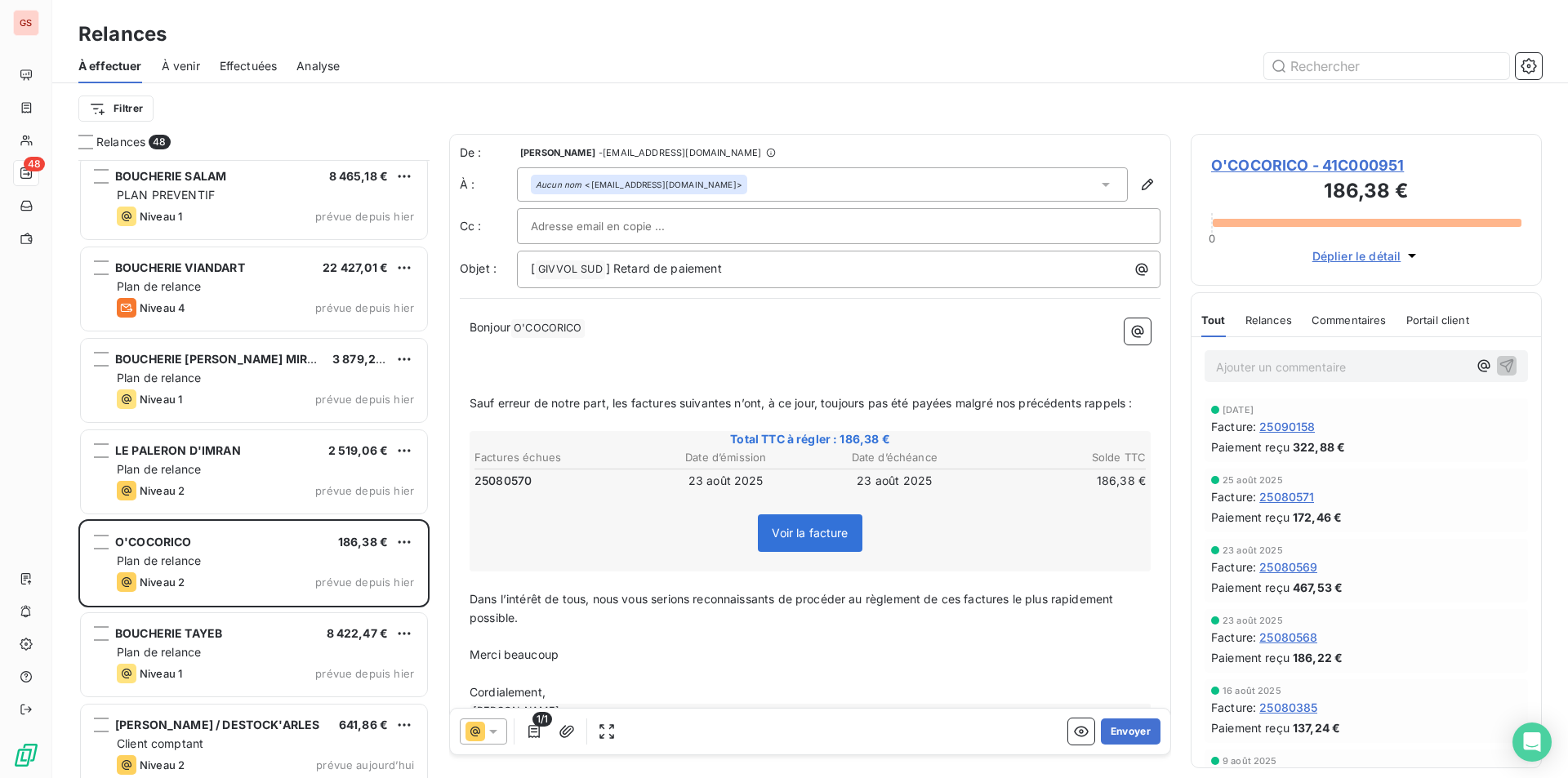
click at [1298, 353] on div "Ajouter un commentaire ﻿" at bounding box center [1366, 366] width 324 height 32
click at [1294, 361] on p "Ajouter un commentaire ﻿" at bounding box center [1342, 367] width 252 height 20
click at [1499, 368] on icon "button" at bounding box center [1507, 365] width 17 height 17
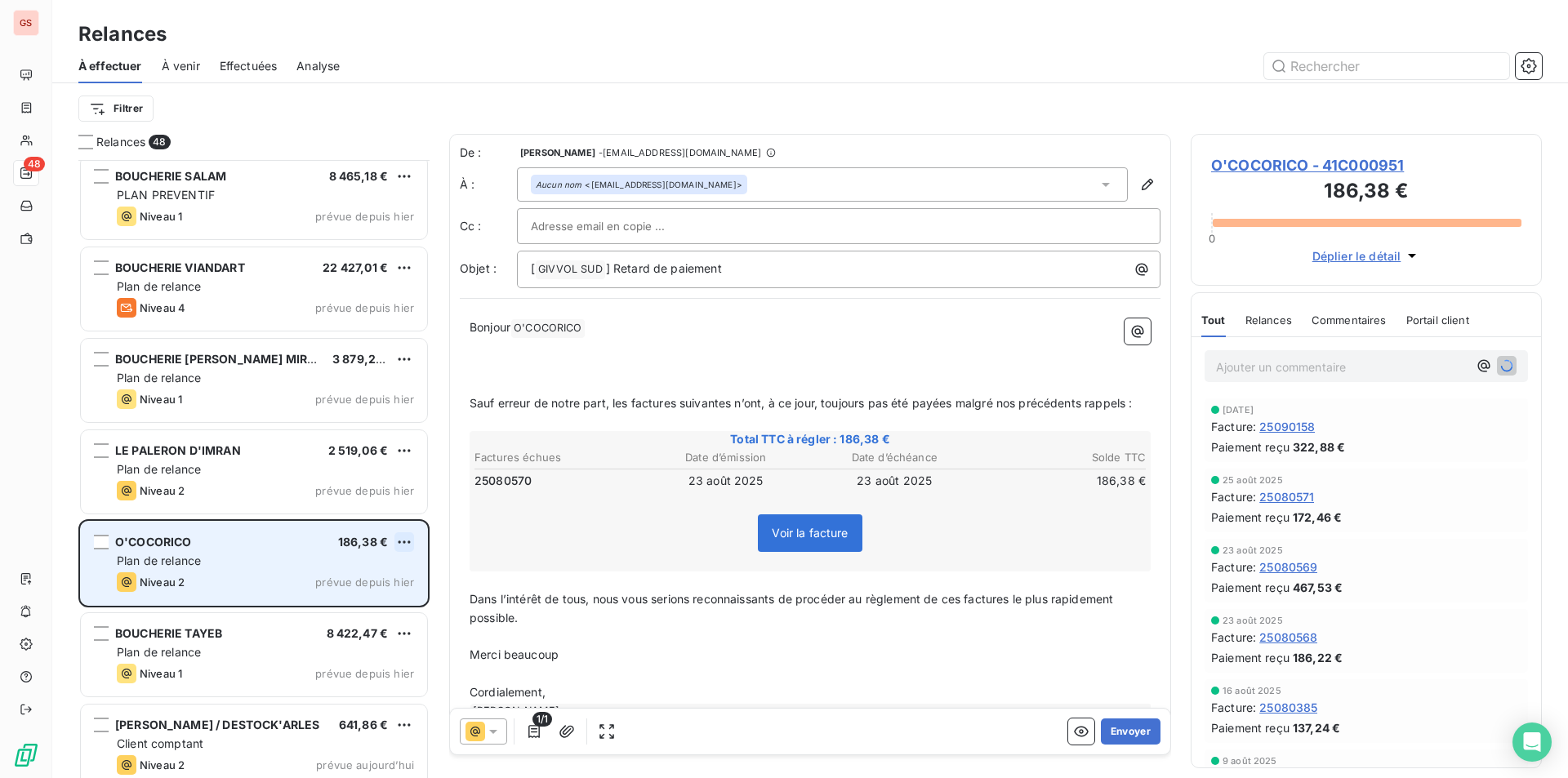
click at [413, 542] on html "GS 48 Relances À effectuer À venir Effectuées Analyse Filtrer Relances 48 MADE …" at bounding box center [784, 389] width 1568 height 778
drag, startPoint x: 318, startPoint y: 598, endPoint x: 326, endPoint y: 580, distance: 19.7
select select "8"
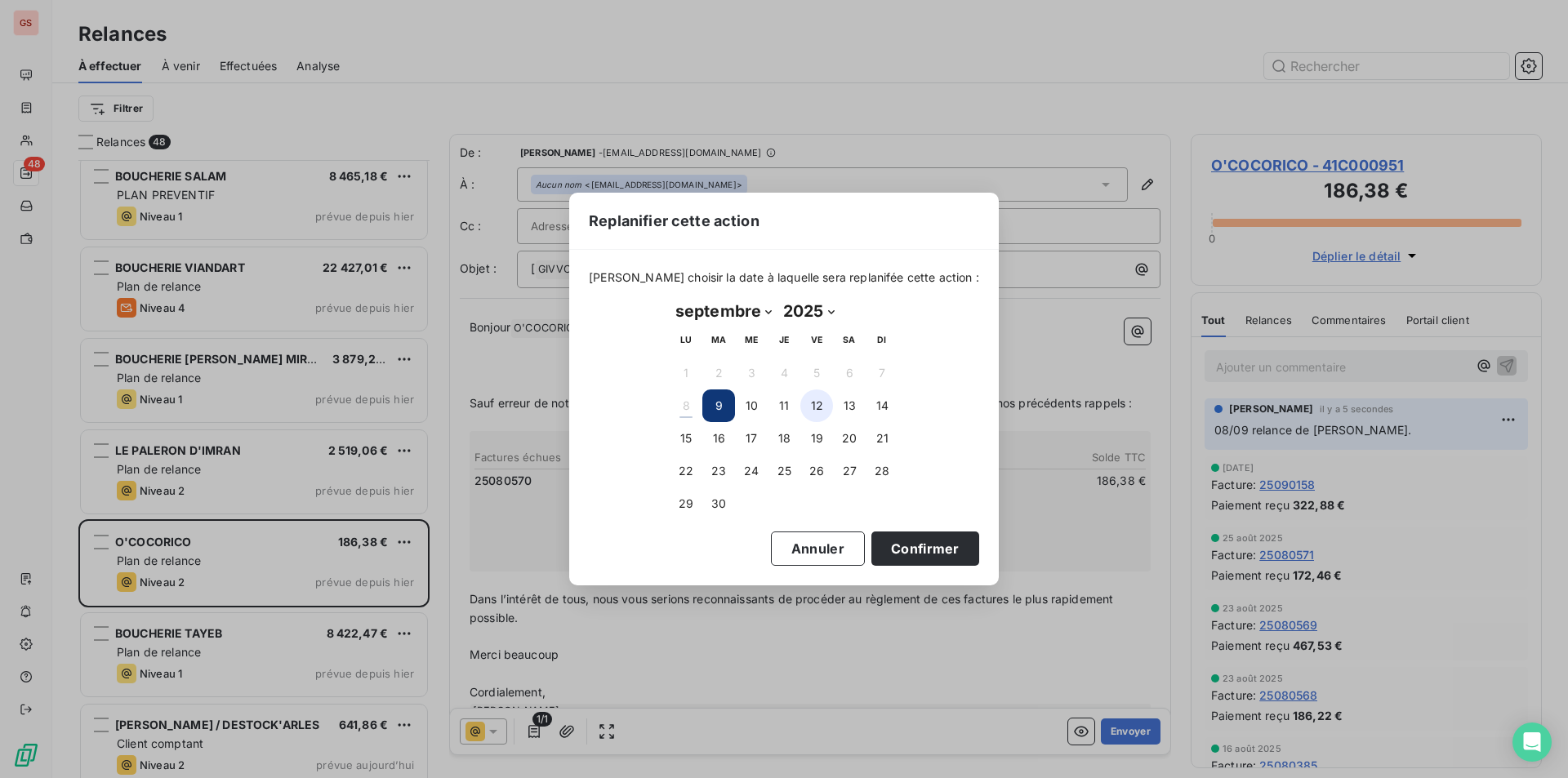
click at [821, 403] on button "12" at bounding box center [816, 405] width 32 height 32
click at [678, 429] on button "15" at bounding box center [685, 438] width 32 height 32
click at [897, 553] on button "Confirmer" at bounding box center [925, 548] width 108 height 34
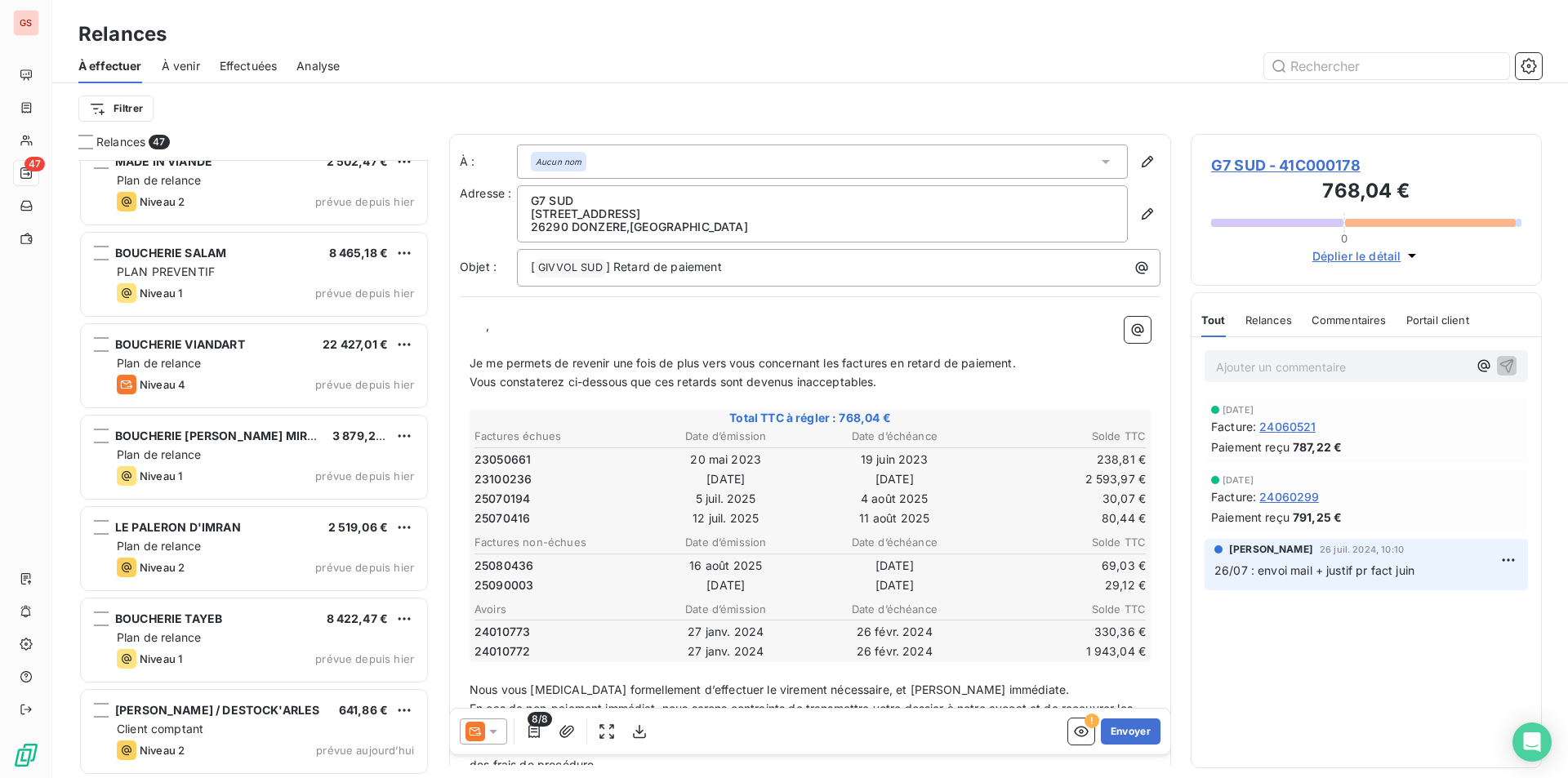
scroll to position [3680, 0]
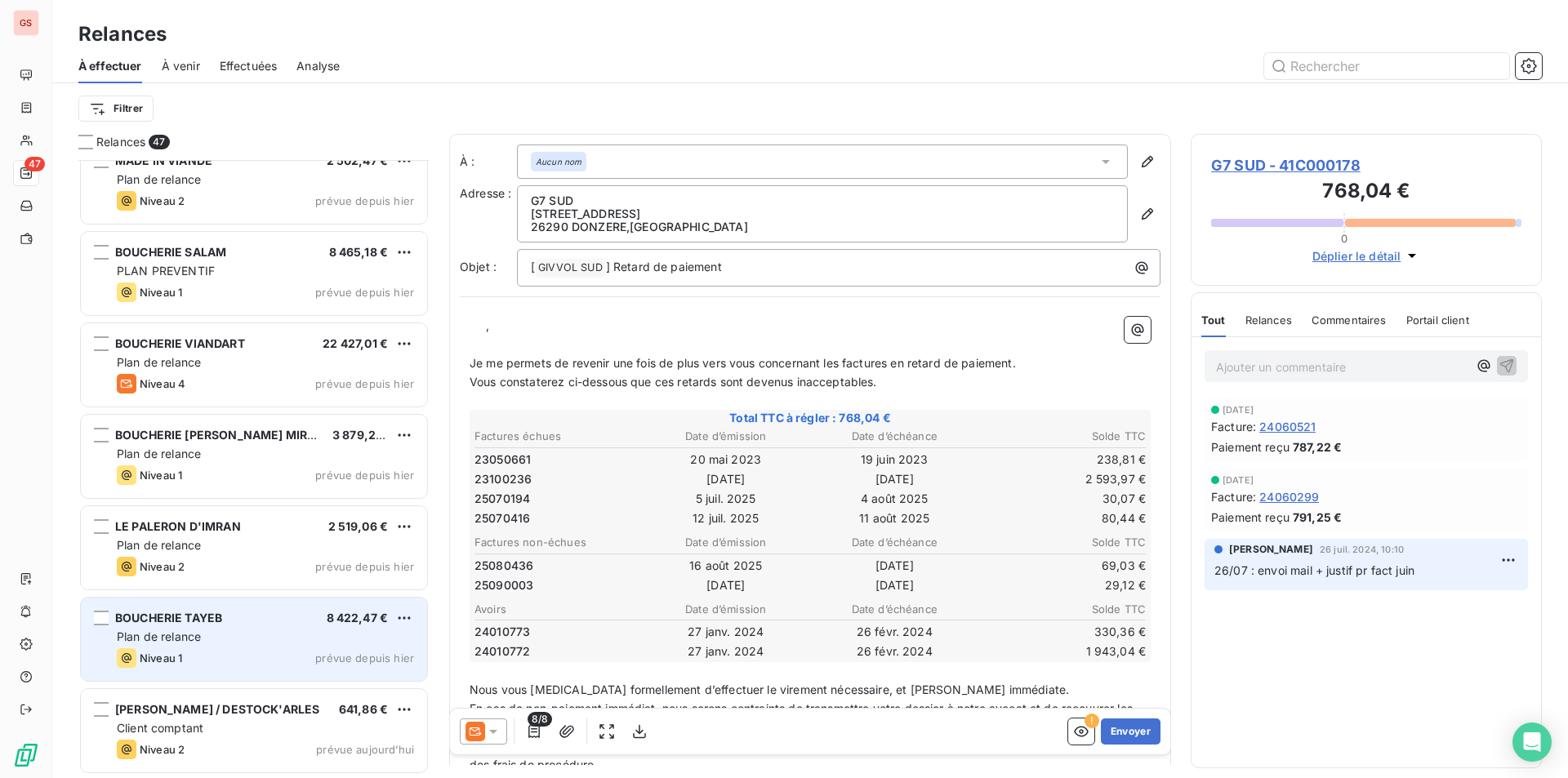
click at [183, 648] on div "Niveau 1 prévue depuis hier" at bounding box center [265, 658] width 297 height 19
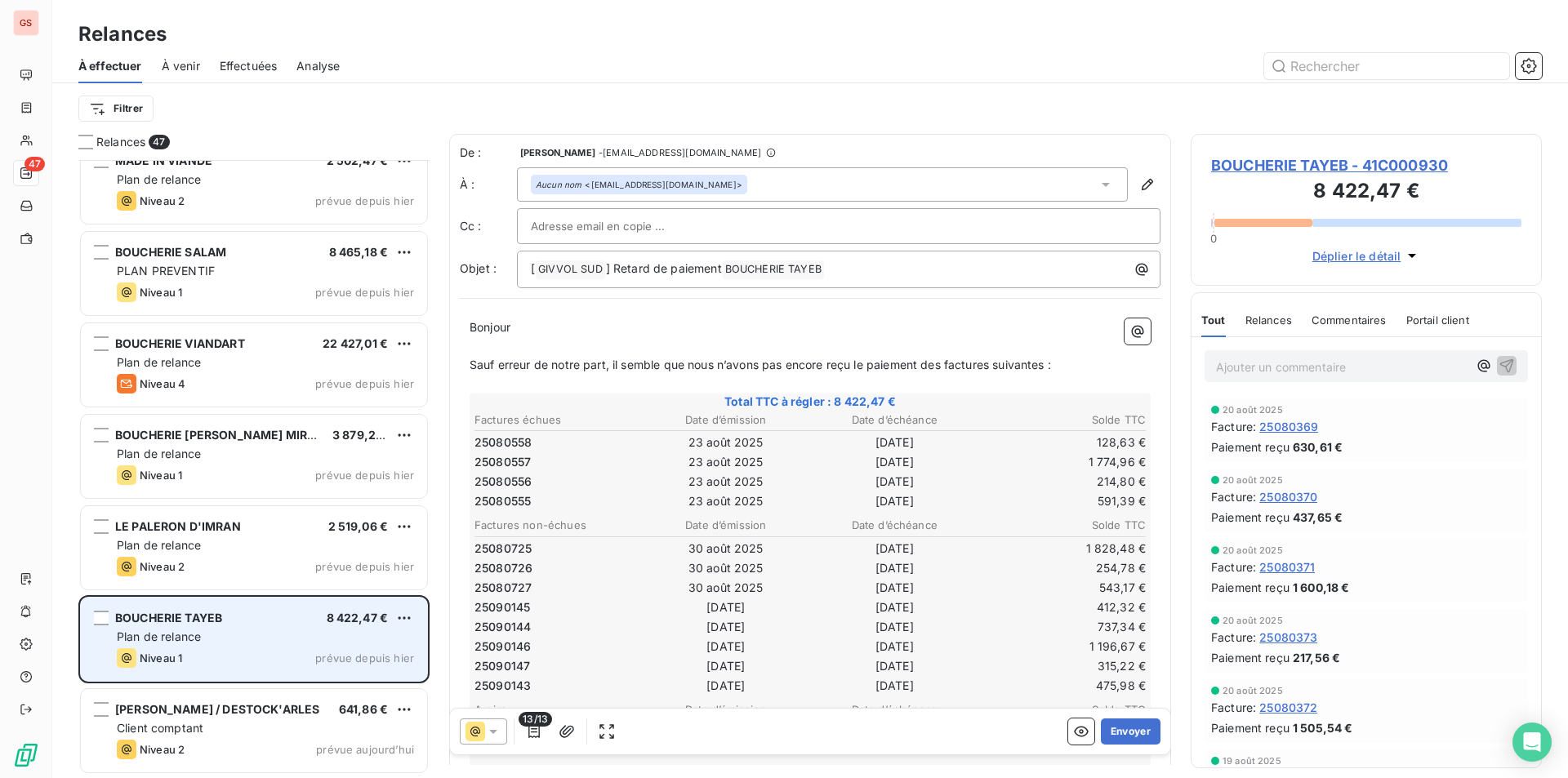
click at [290, 623] on div "BOUCHERIE TAYEB 8 422,47 €" at bounding box center [265, 617] width 297 height 15
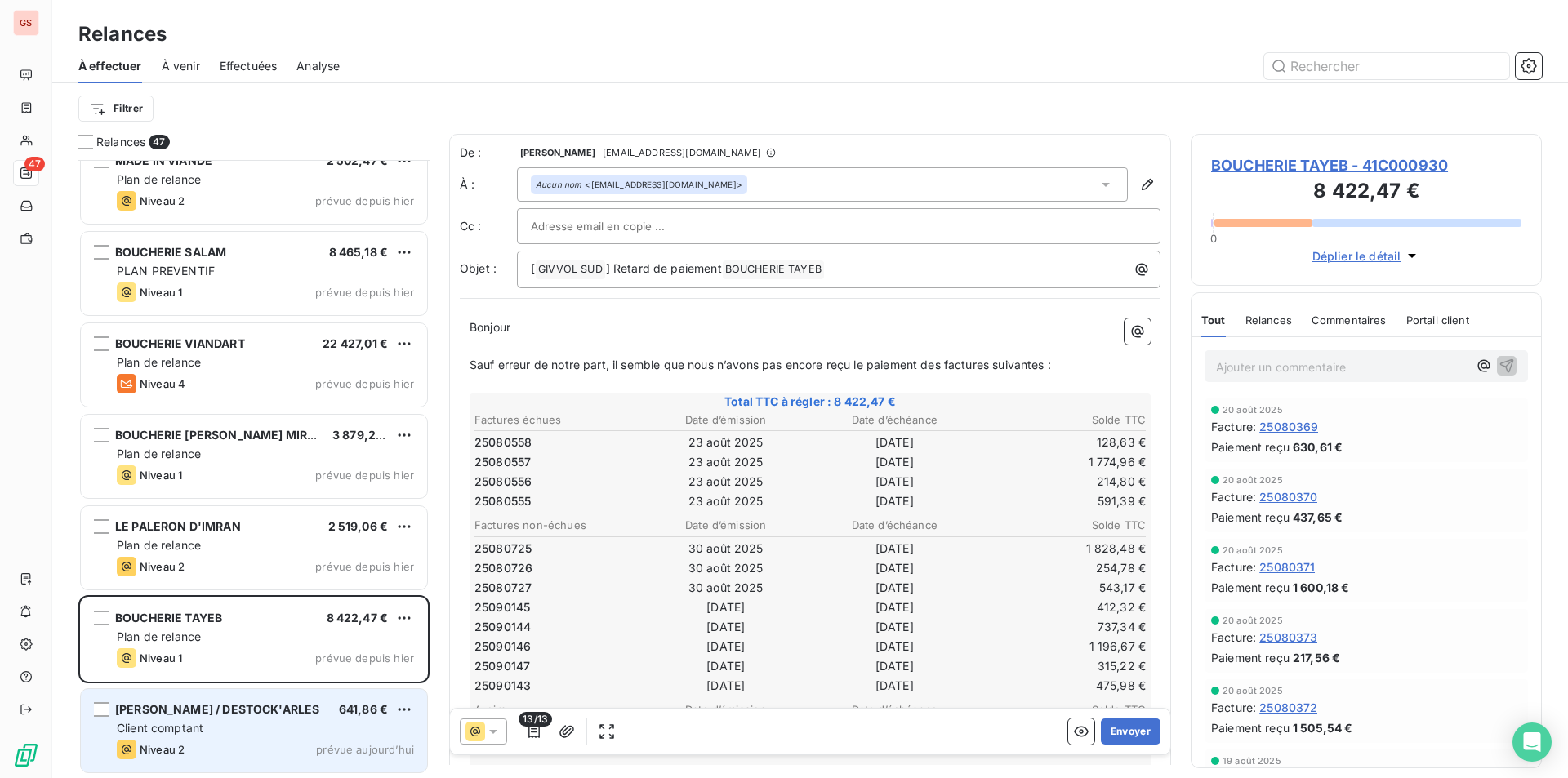
click at [224, 732] on div "Client comptant" at bounding box center [265, 728] width 297 height 17
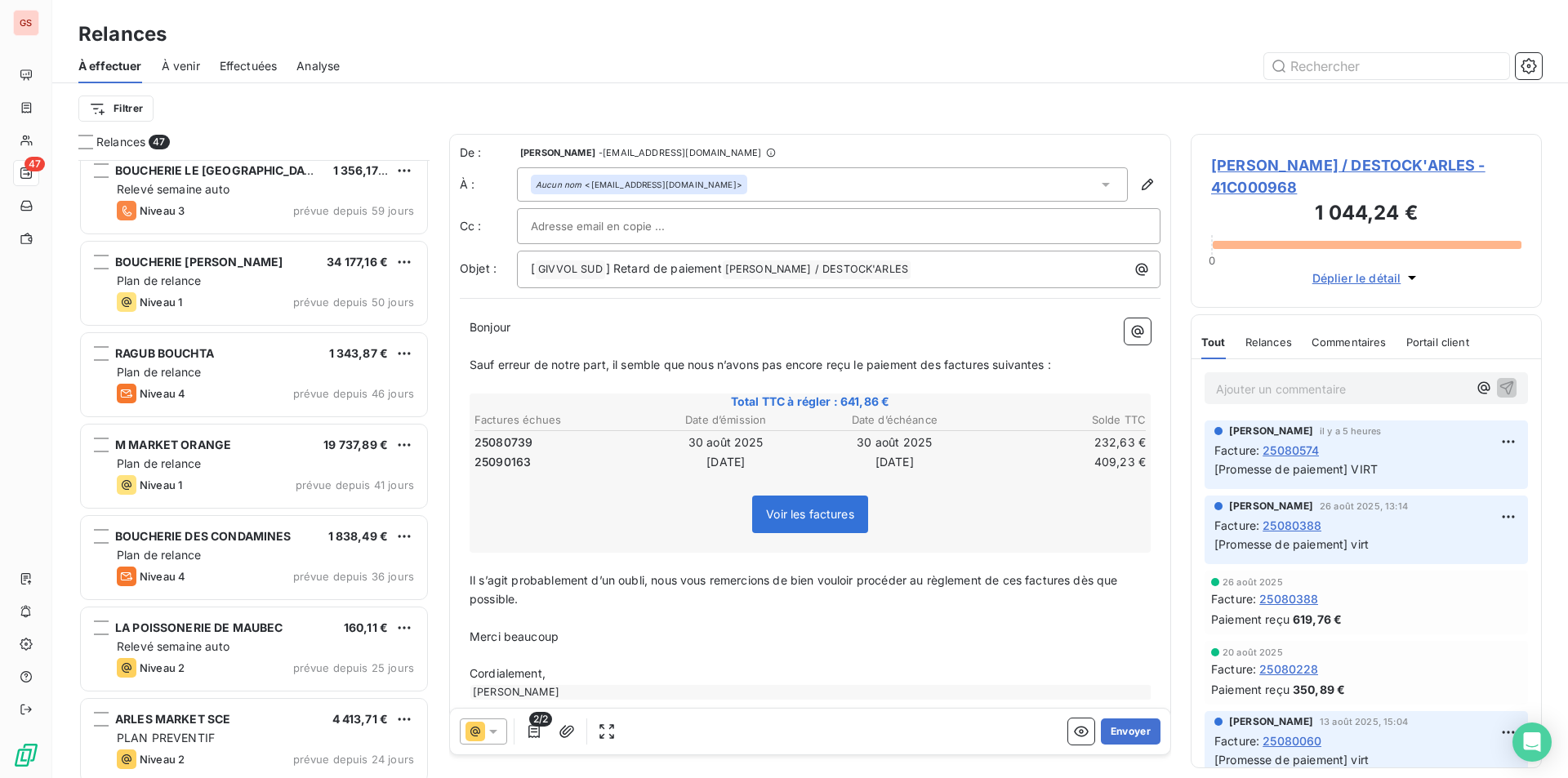
scroll to position [1966, 0]
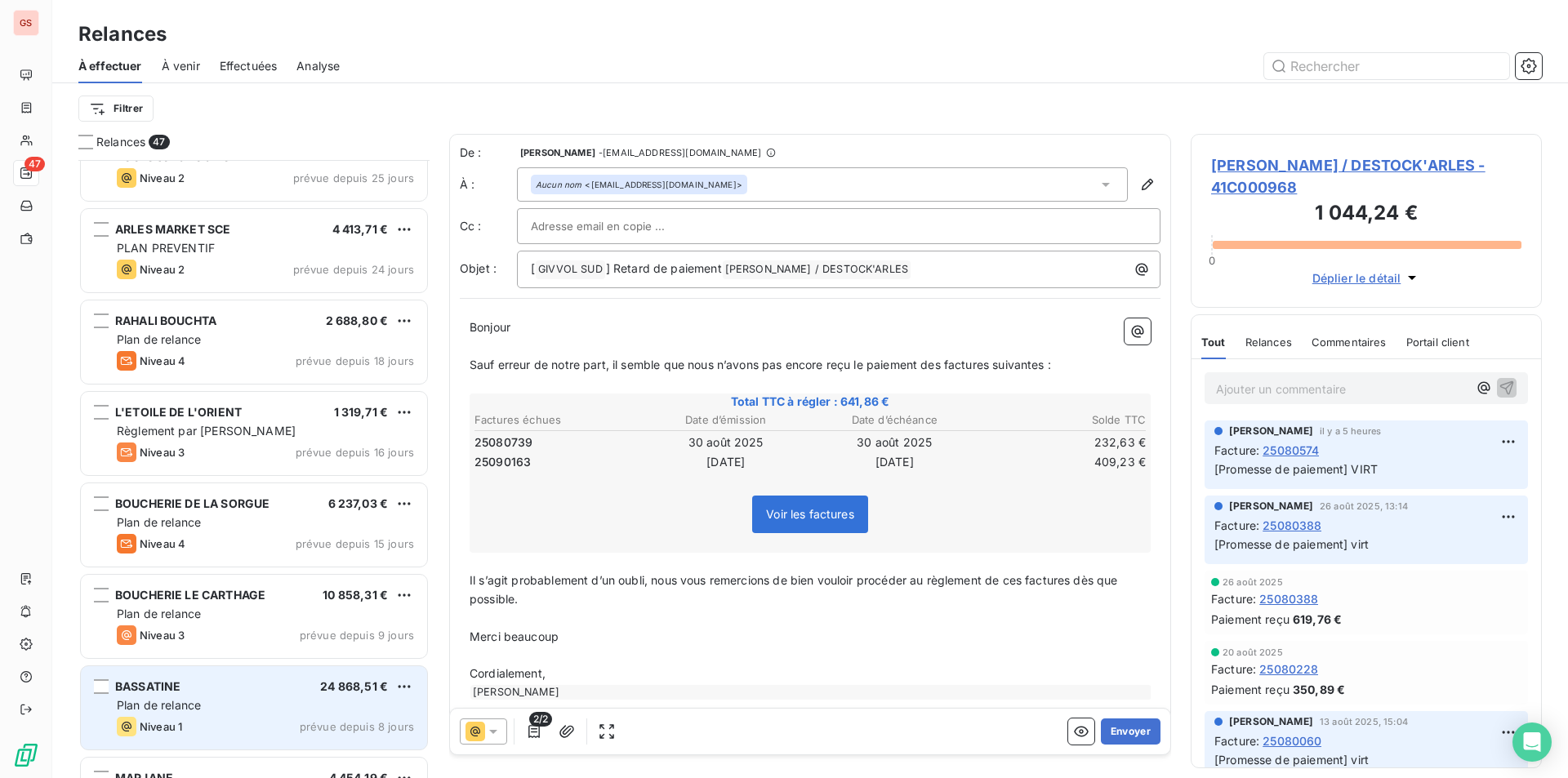
click at [207, 696] on div "BASSATINE 24 868,51 € Plan de relance Niveau 1 prévue depuis 8 jours" at bounding box center [254, 707] width 347 height 83
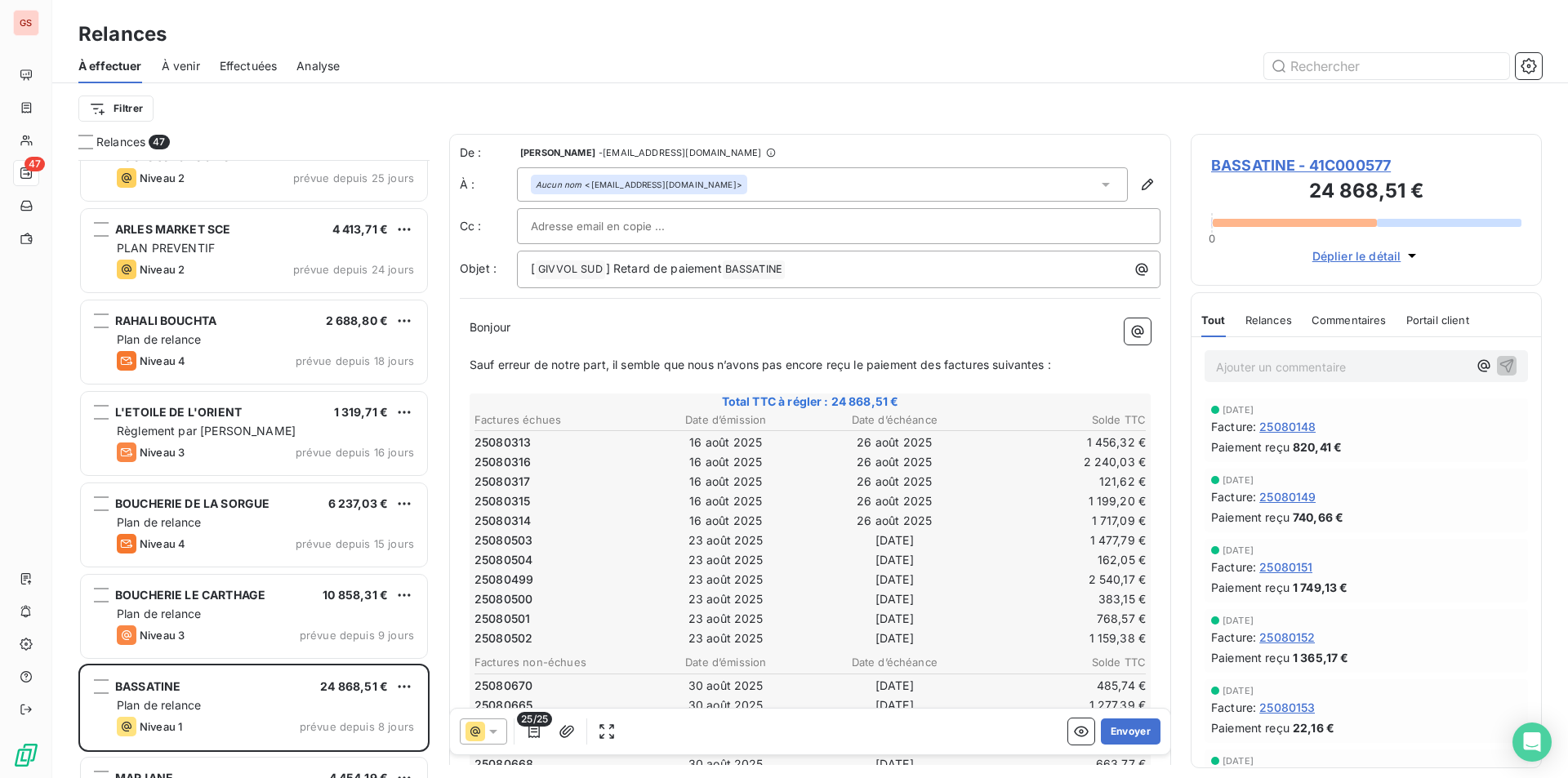
click at [1306, 164] on span "BASSATINE - 41C000577" at bounding box center [1366, 165] width 311 height 22
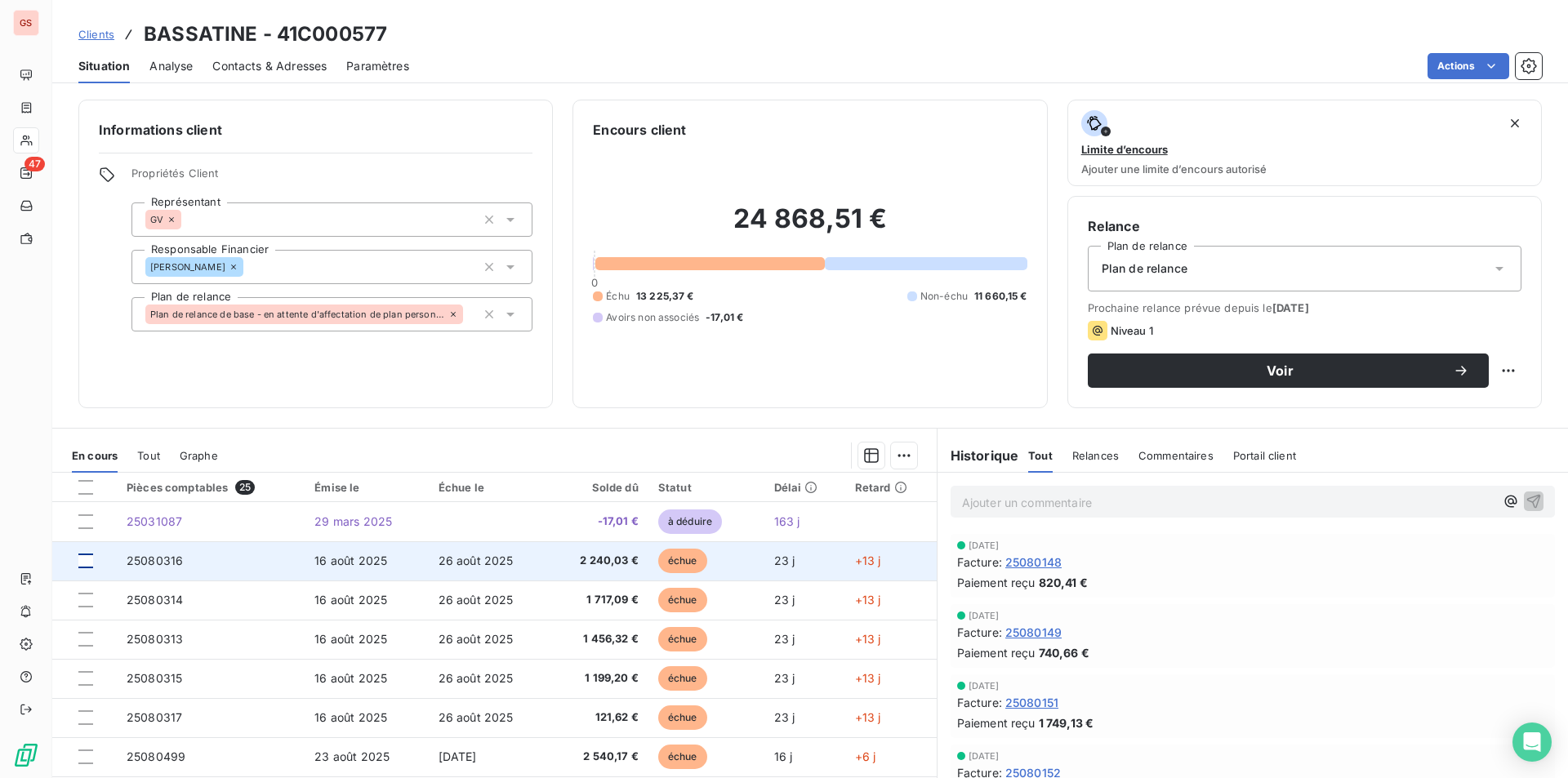
click at [89, 560] on div at bounding box center [85, 560] width 15 height 15
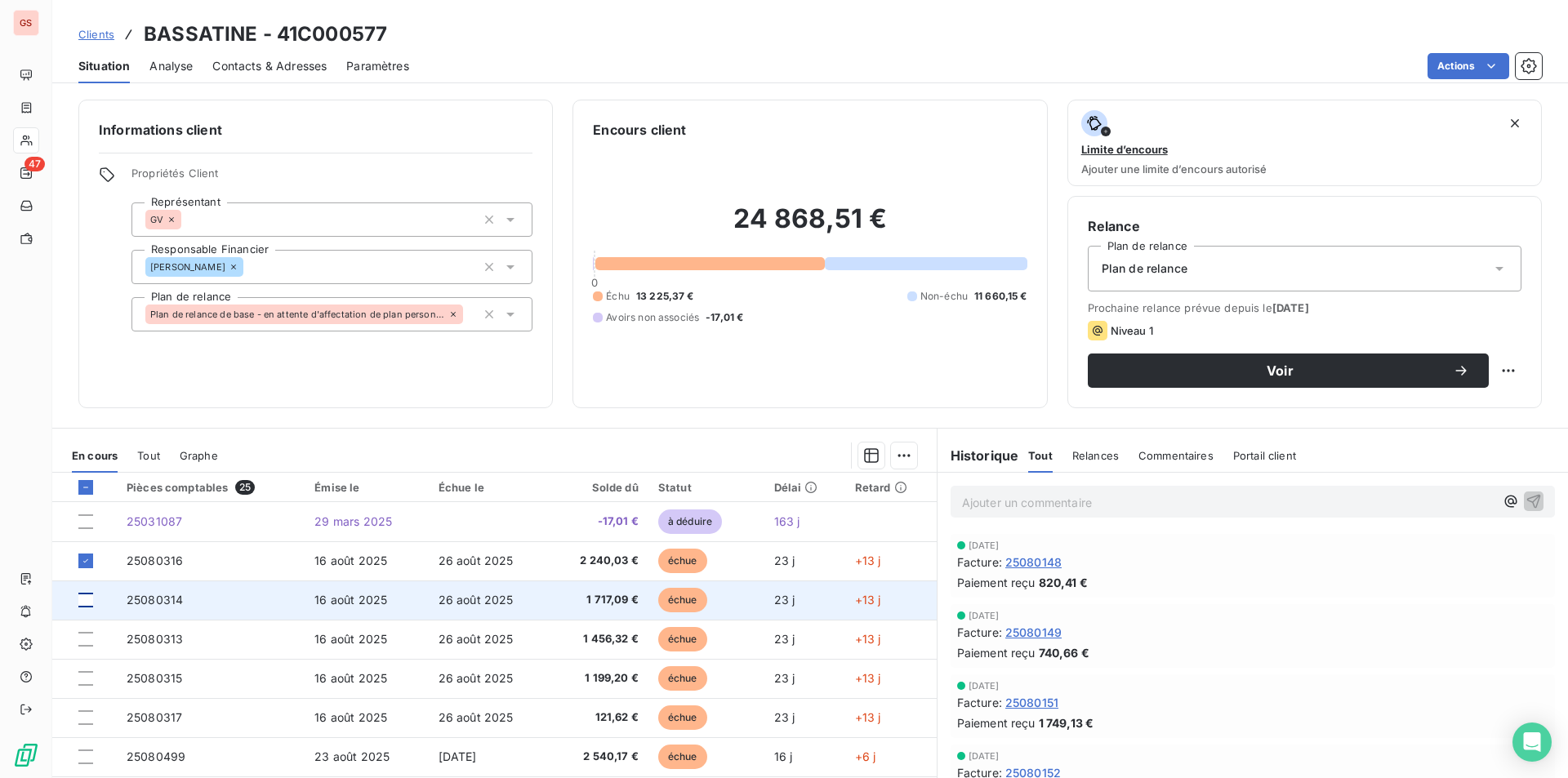
click at [89, 594] on div at bounding box center [85, 600] width 15 height 15
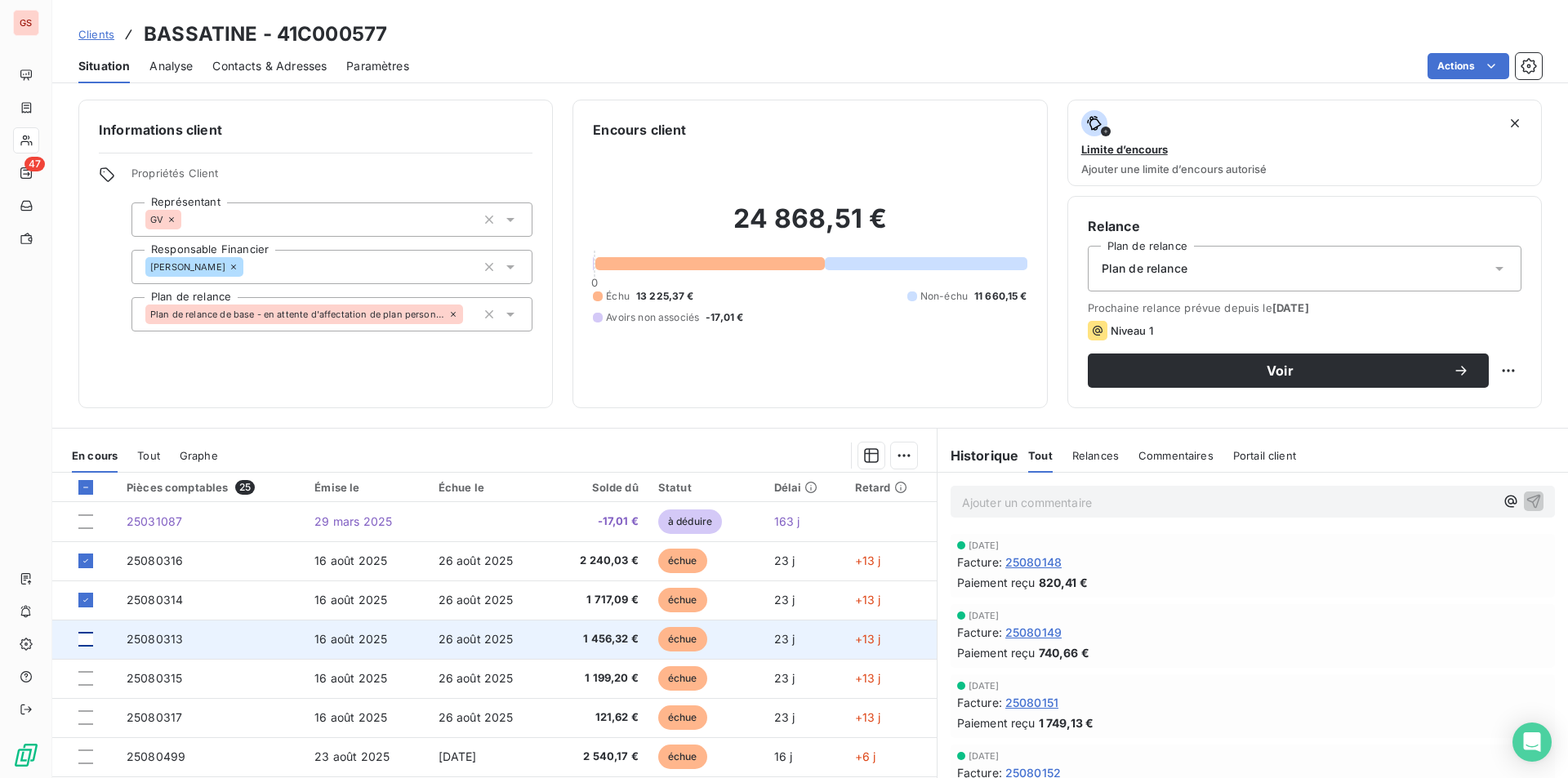
click at [84, 639] on div at bounding box center [85, 639] width 15 height 15
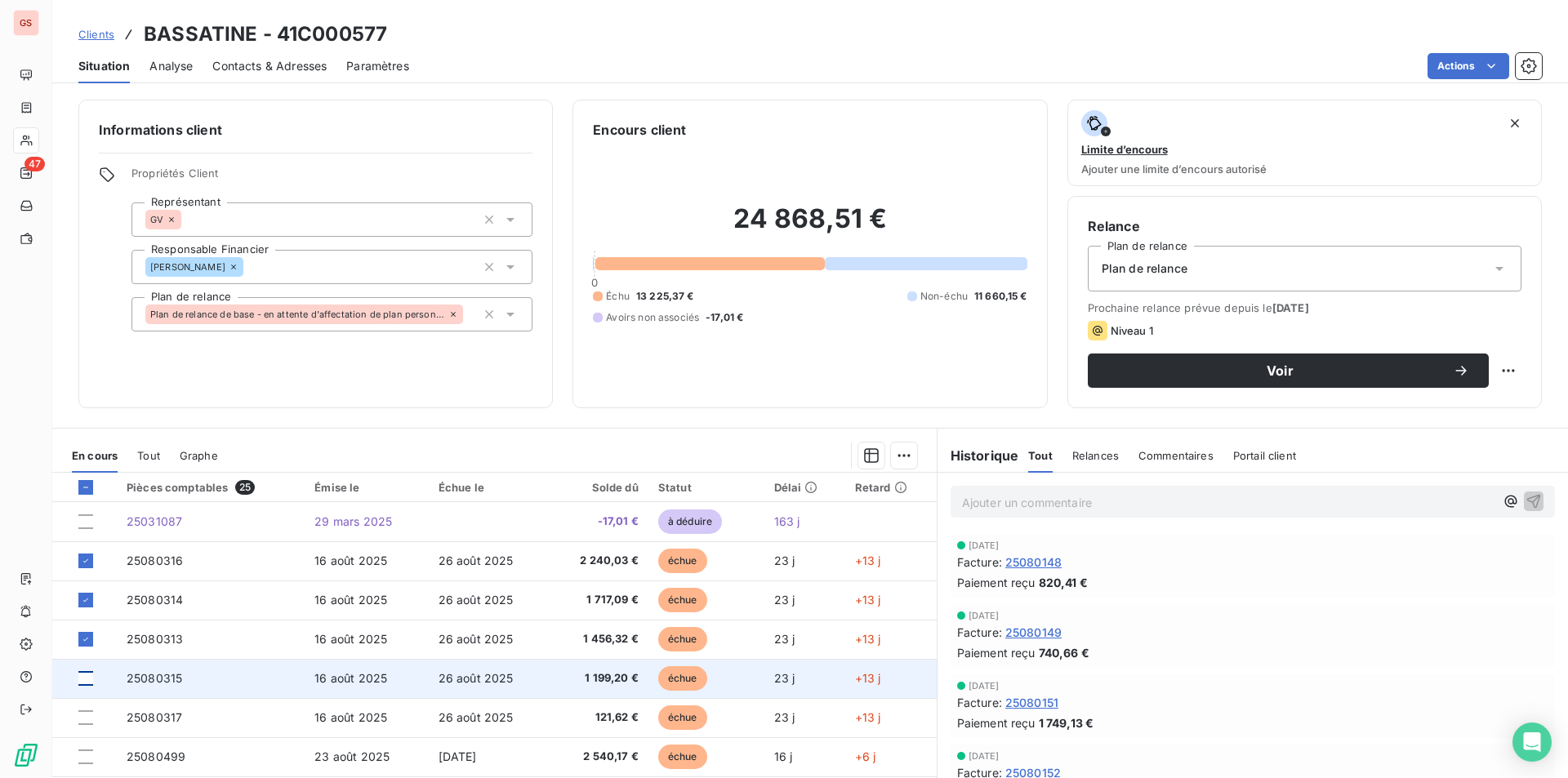
click at [86, 675] on div at bounding box center [85, 678] width 15 height 15
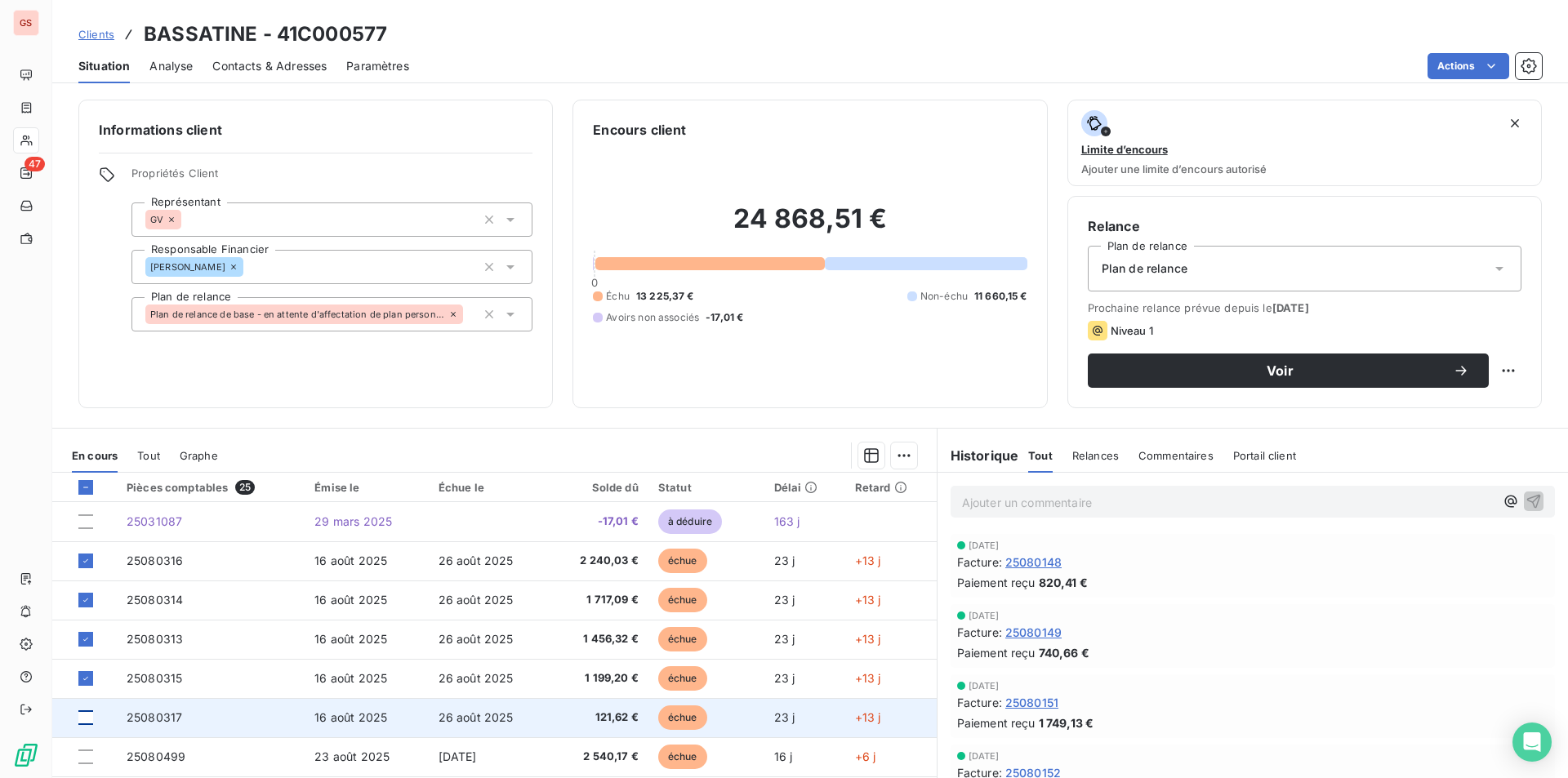
click at [83, 712] on div at bounding box center [85, 717] width 15 height 15
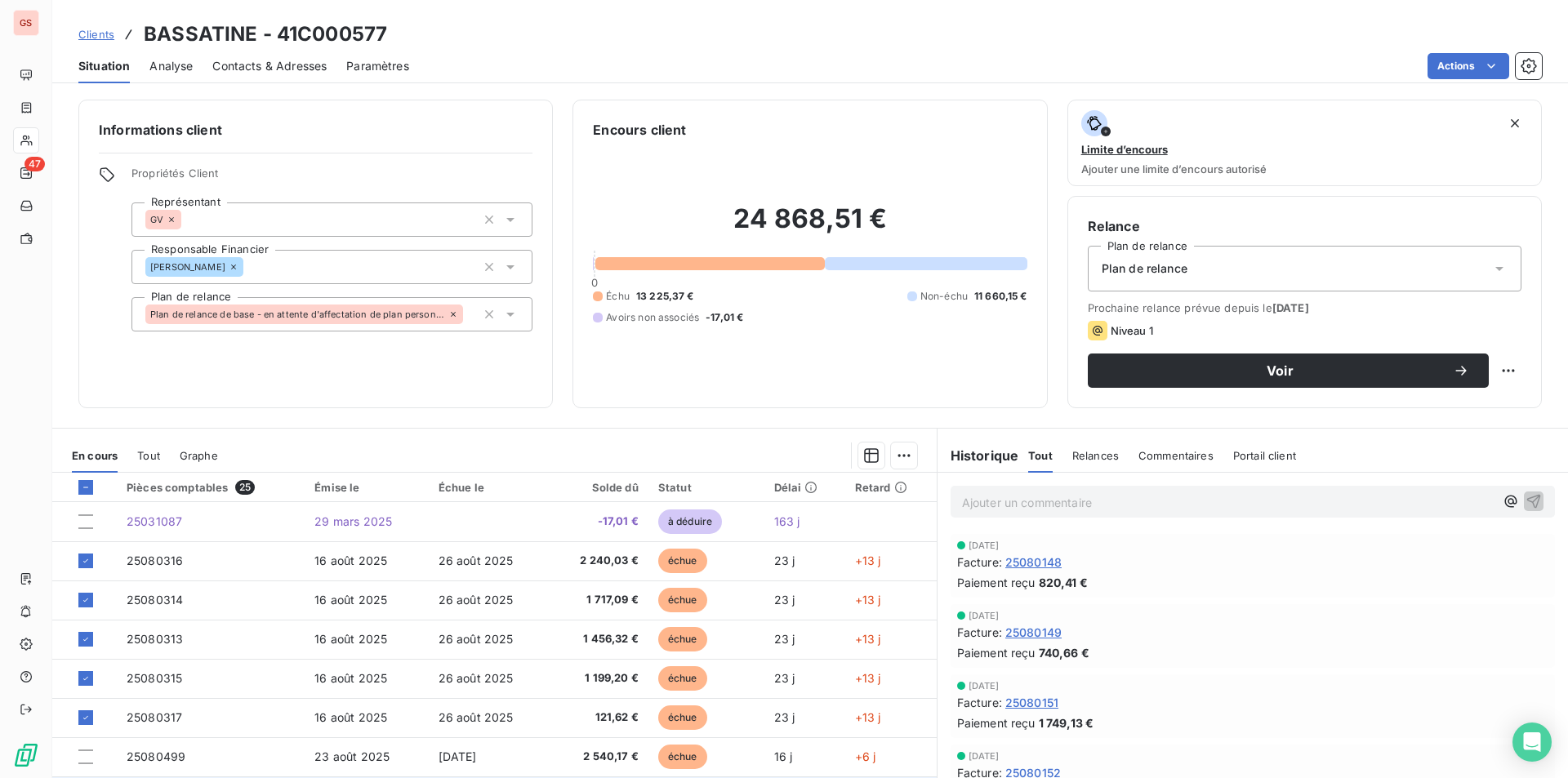
scroll to position [82, 0]
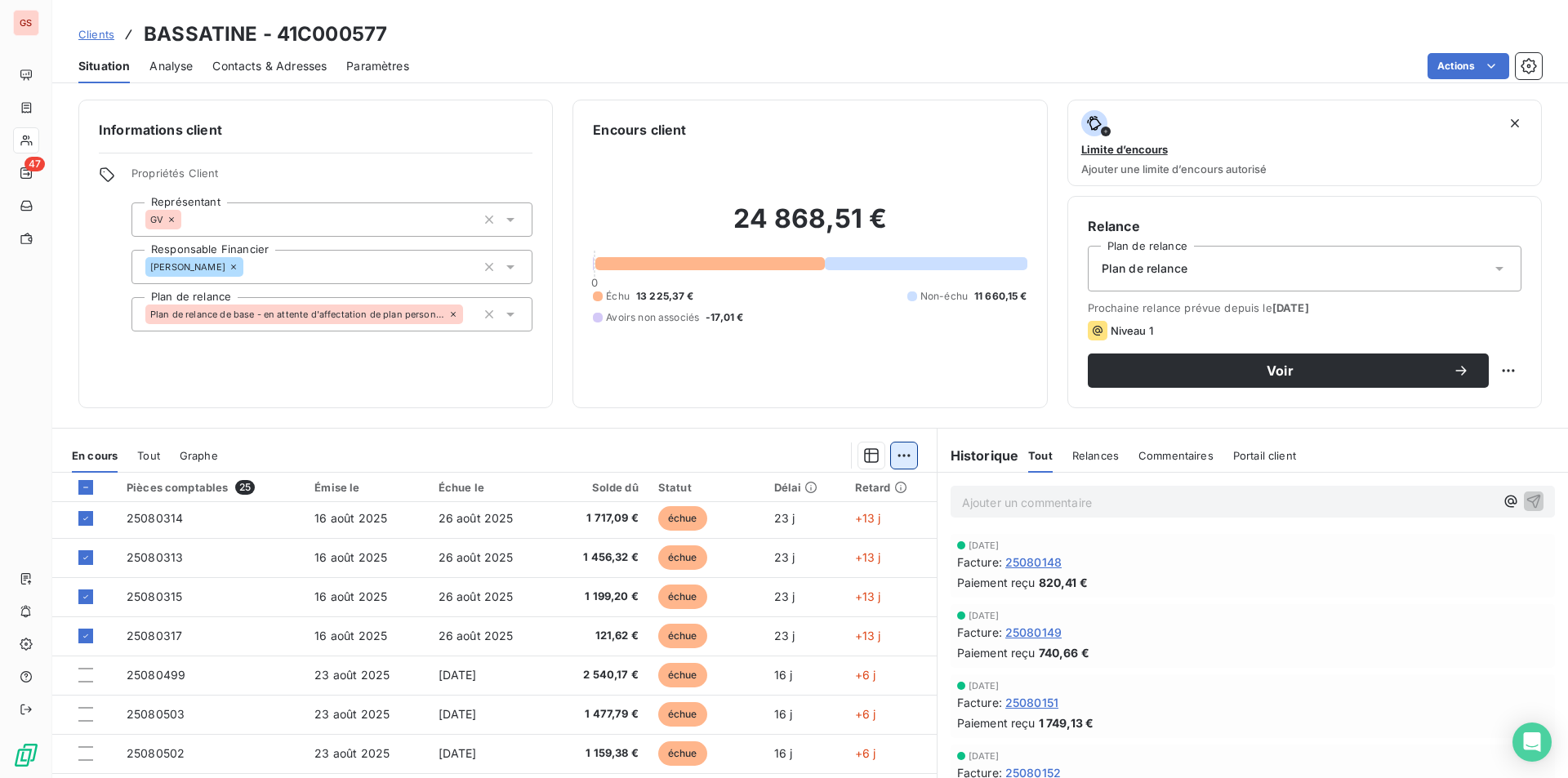
click at [899, 462] on html "GS 47 Clients BASSATINE - 41C000577 Situation Analyse Contacts & Adresses Param…" at bounding box center [784, 389] width 1568 height 778
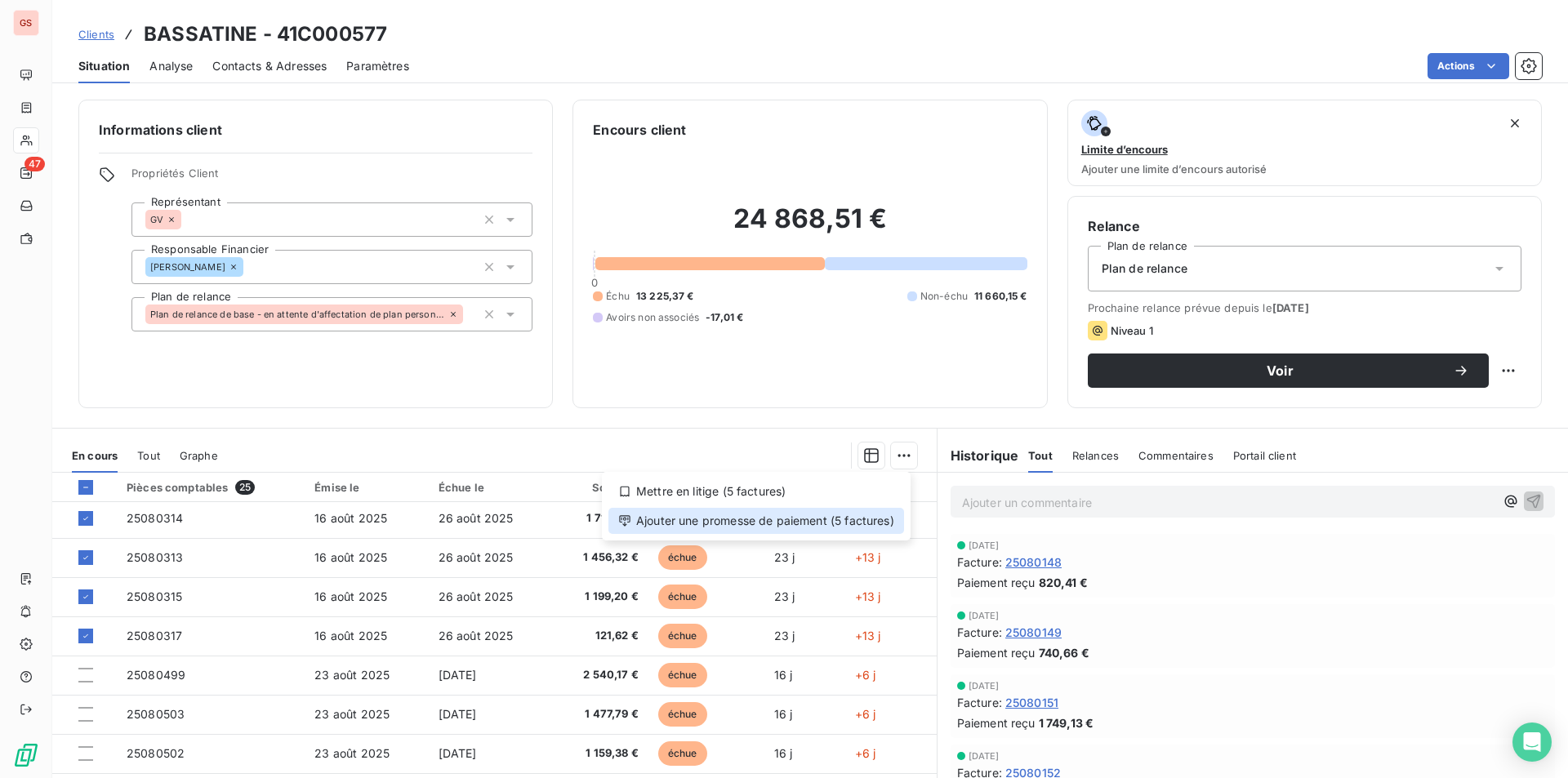
click at [837, 523] on div "Ajouter une promesse de paiement (5 factures)" at bounding box center [755, 521] width 296 height 26
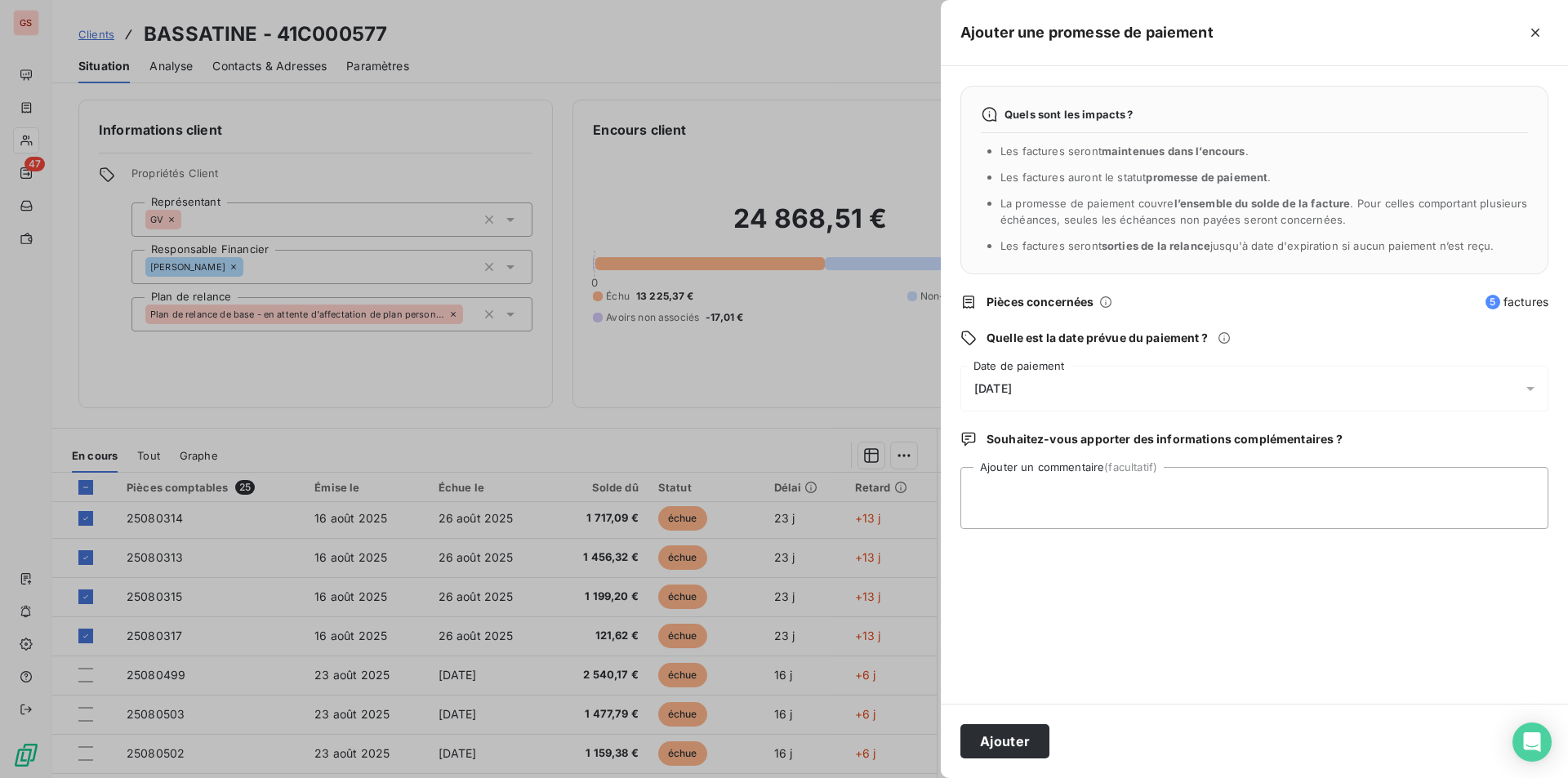
click at [1012, 392] on span "[DATE]" at bounding box center [992, 389] width 38 height 13
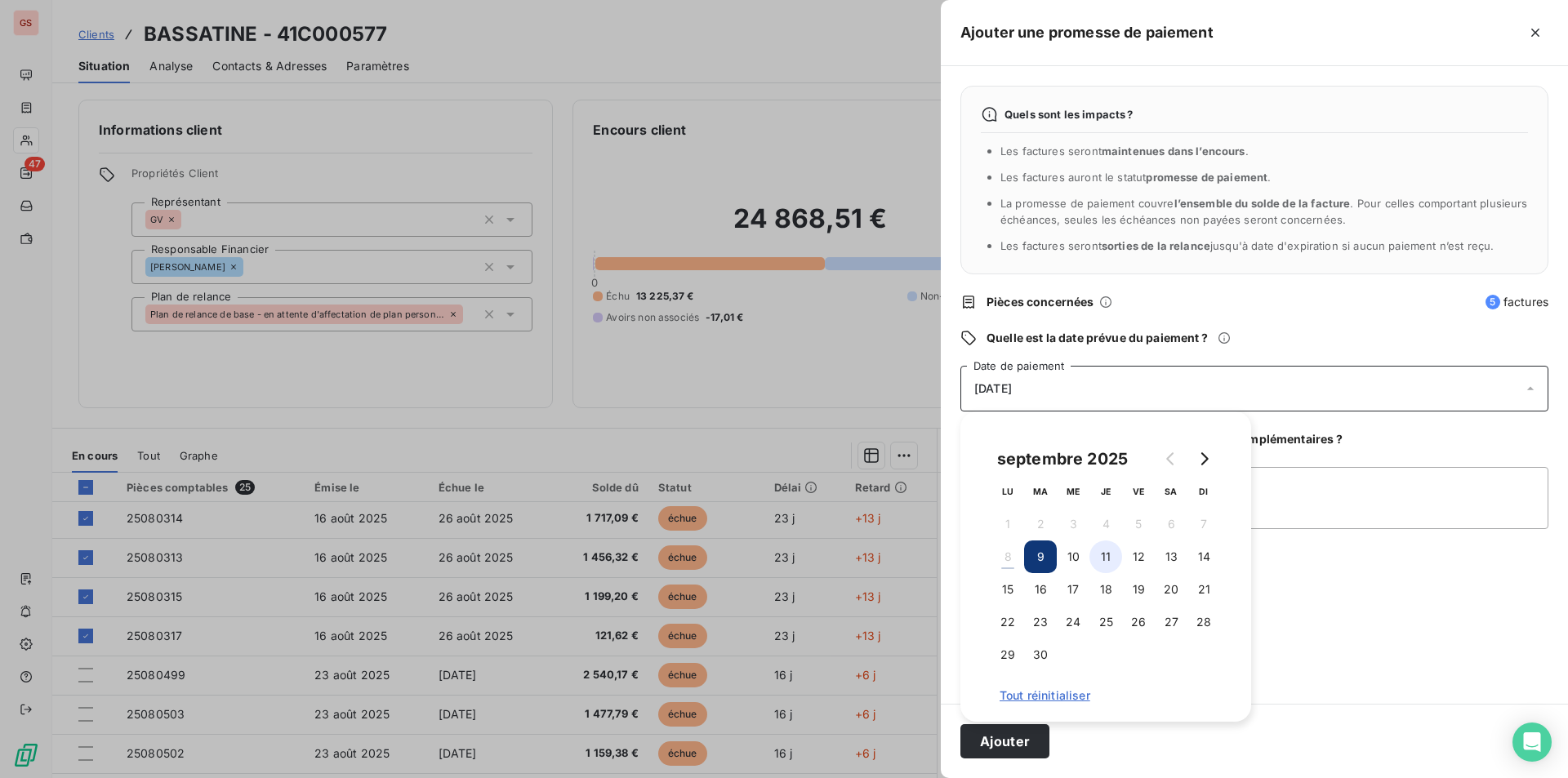
click at [1095, 556] on button "11" at bounding box center [1106, 556] width 32 height 32
click at [1344, 513] on textarea "Ajouter un commentaire (facultatif)" at bounding box center [1255, 497] width 588 height 62
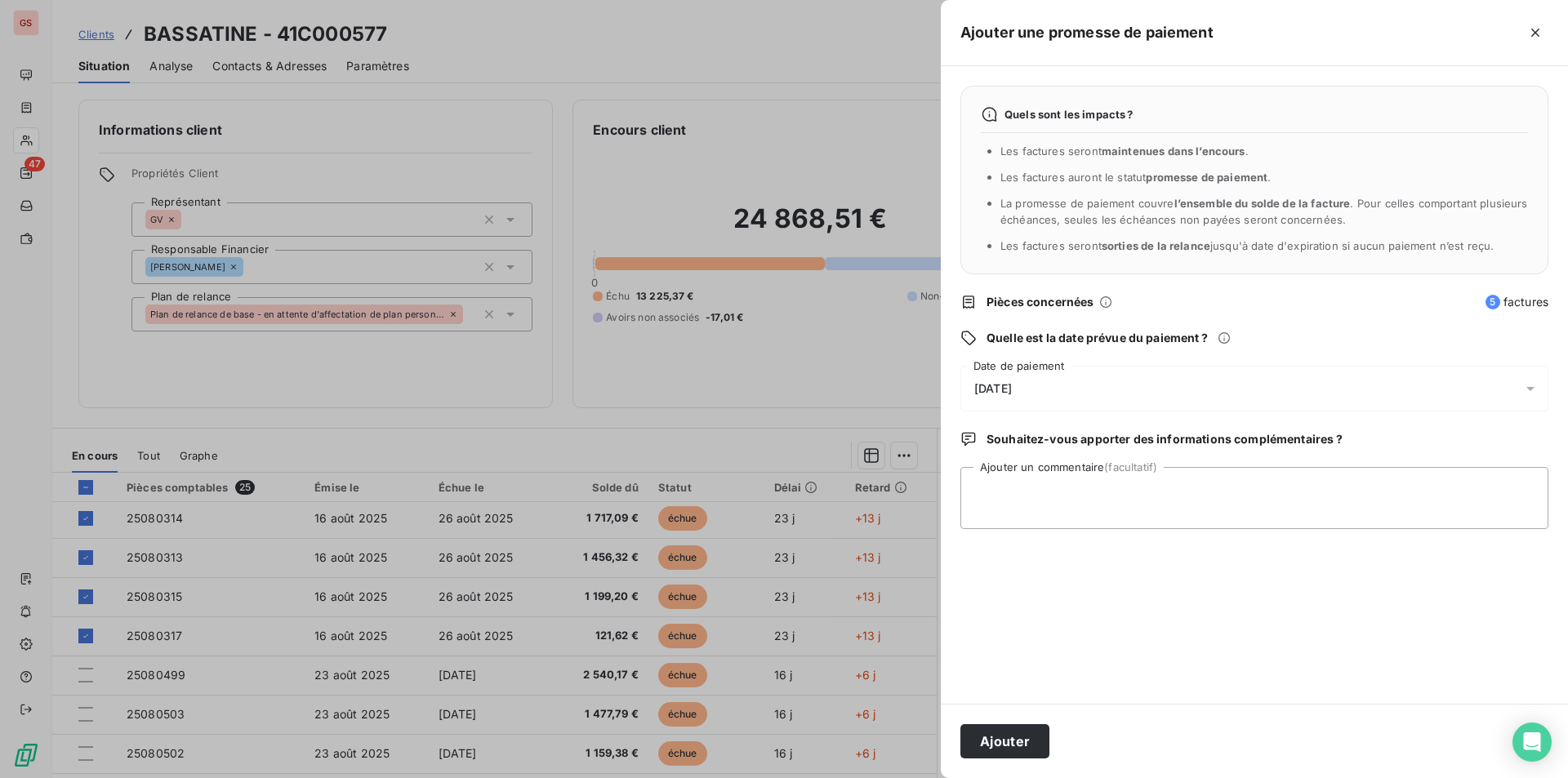
click at [1043, 396] on div "[DATE]" at bounding box center [1255, 389] width 588 height 46
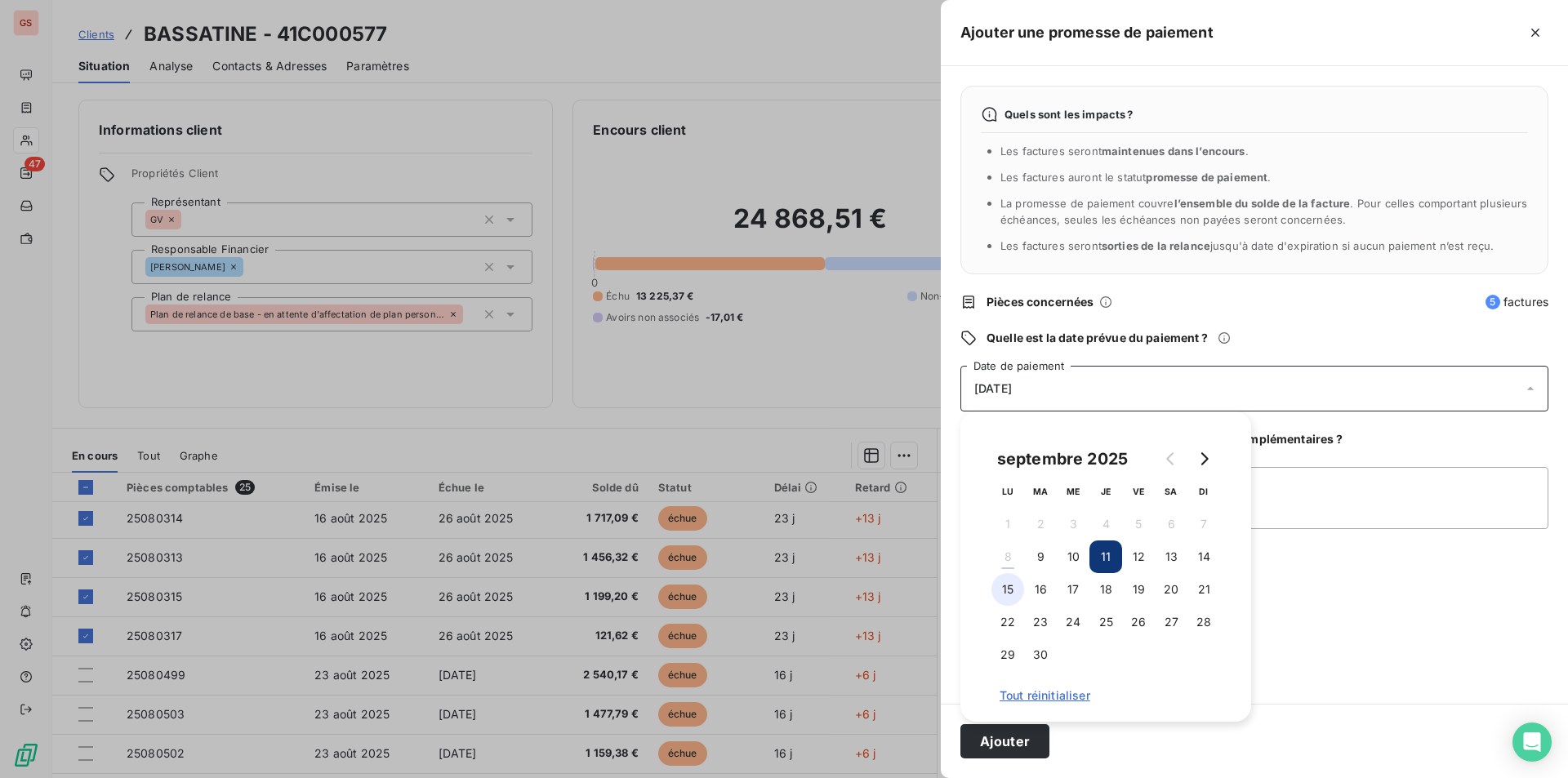
click at [1001, 591] on button "15" at bounding box center [1007, 589] width 32 height 32
click at [1377, 492] on textarea "Ajouter un commentaire (facultatif)" at bounding box center [1255, 497] width 588 height 62
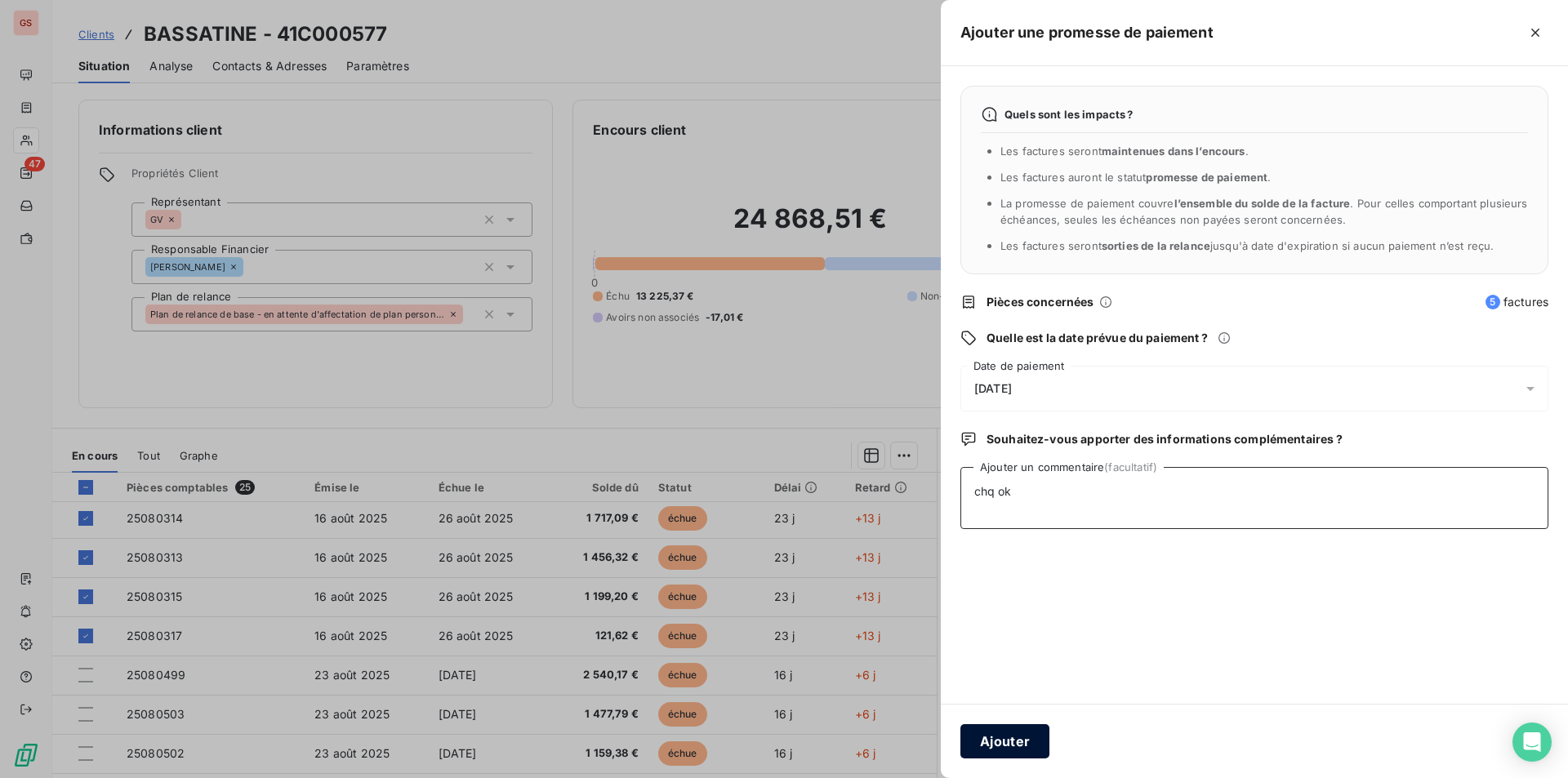
type textarea "chq ok"
click at [1018, 751] on button "Ajouter" at bounding box center [1005, 741] width 89 height 34
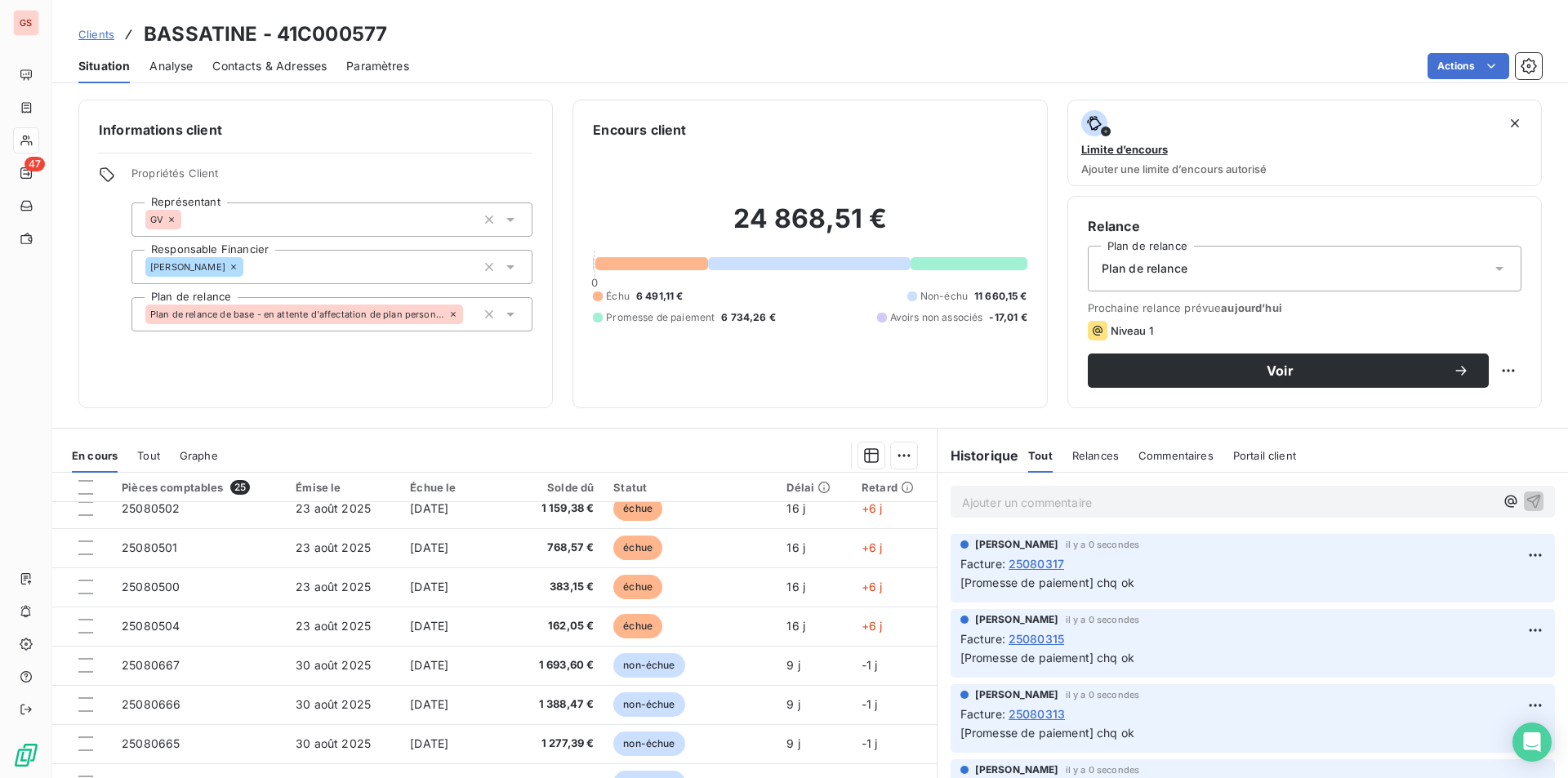
scroll to position [489, 0]
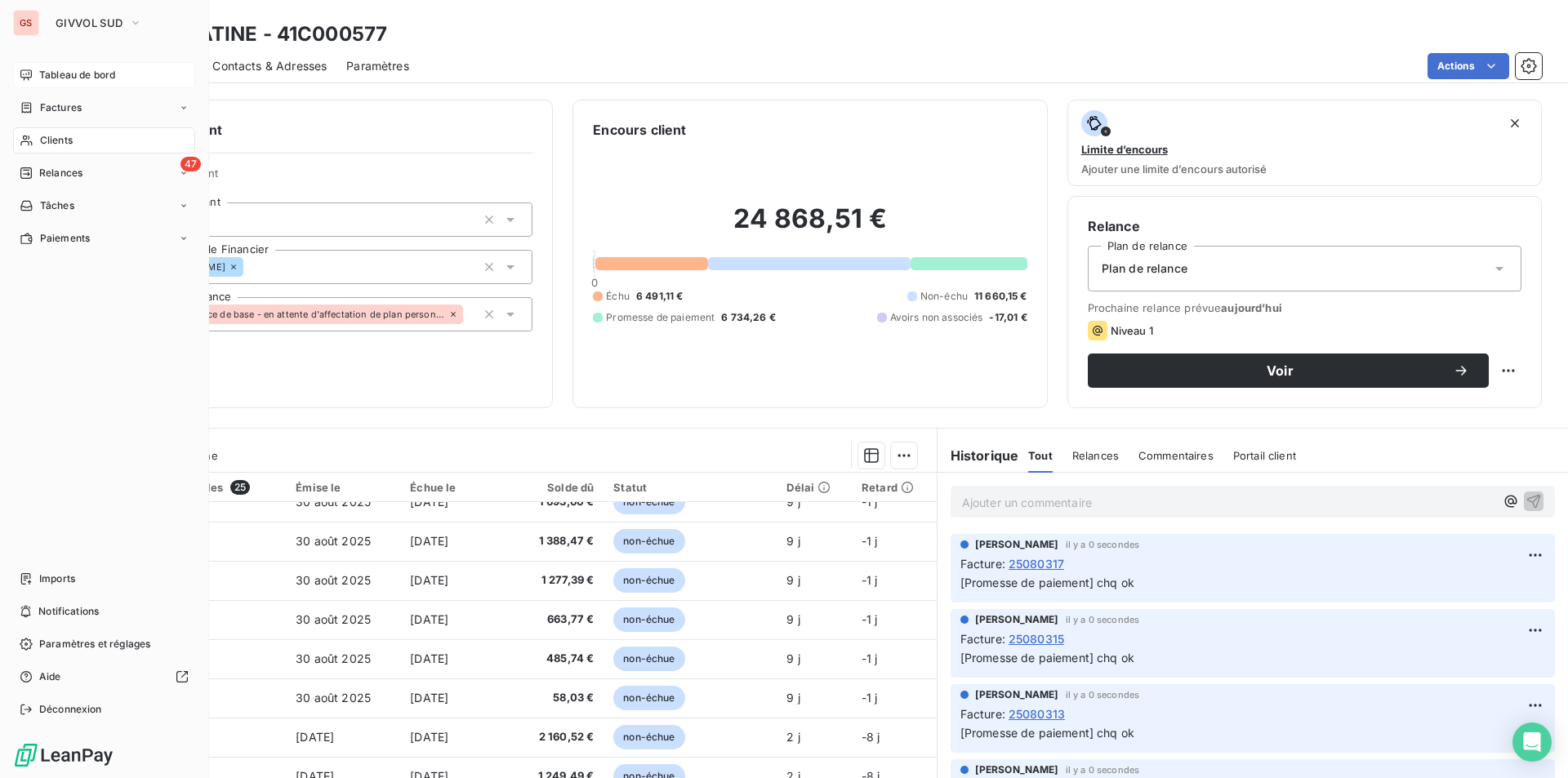
click at [91, 81] on span "Tableau de bord" at bounding box center [77, 75] width 76 height 15
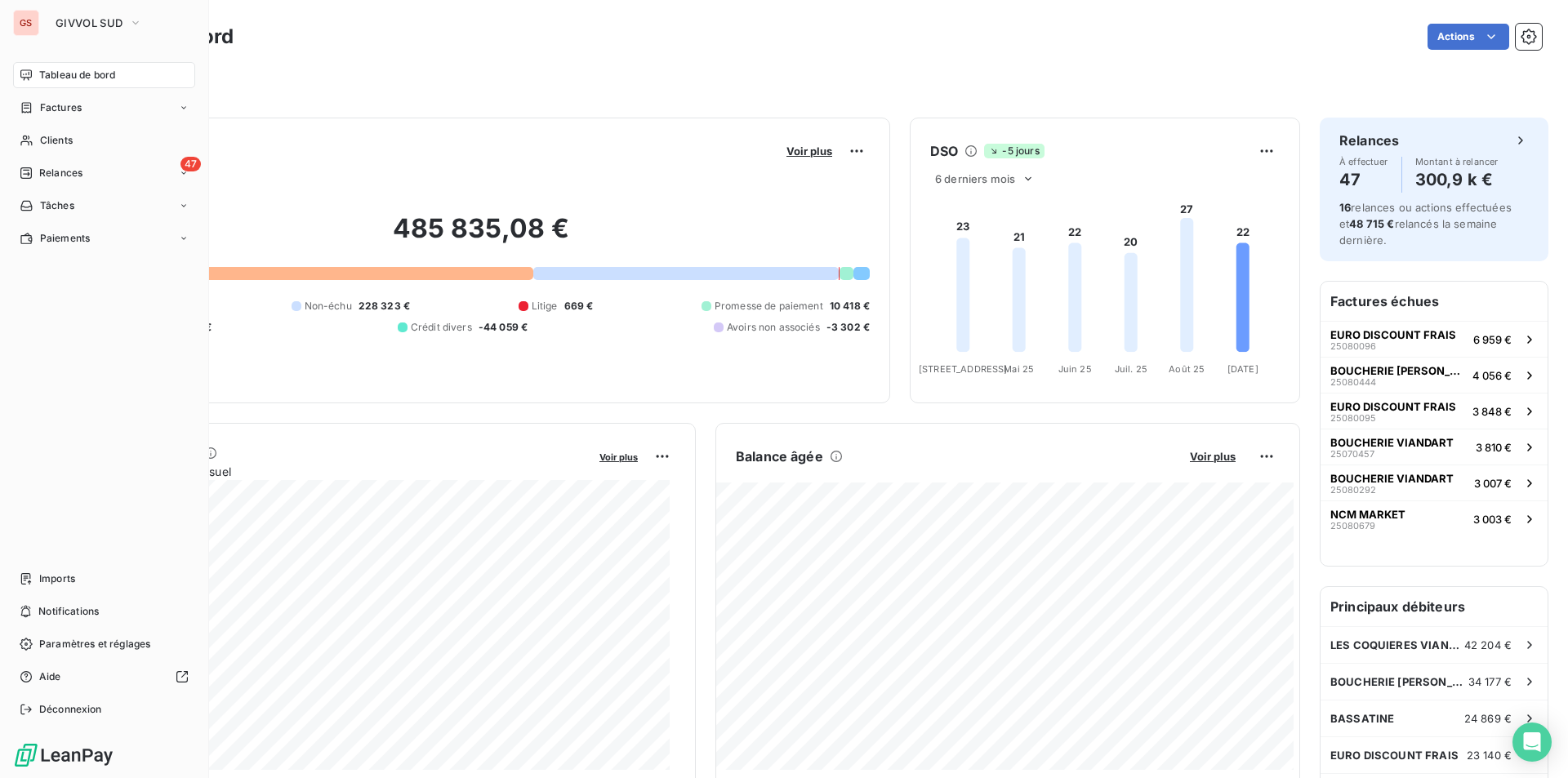
click at [39, 79] on span "Tableau de bord" at bounding box center [77, 75] width 76 height 15
click at [46, 23] on button "GIVVOL SUD" at bounding box center [98, 23] width 106 height 26
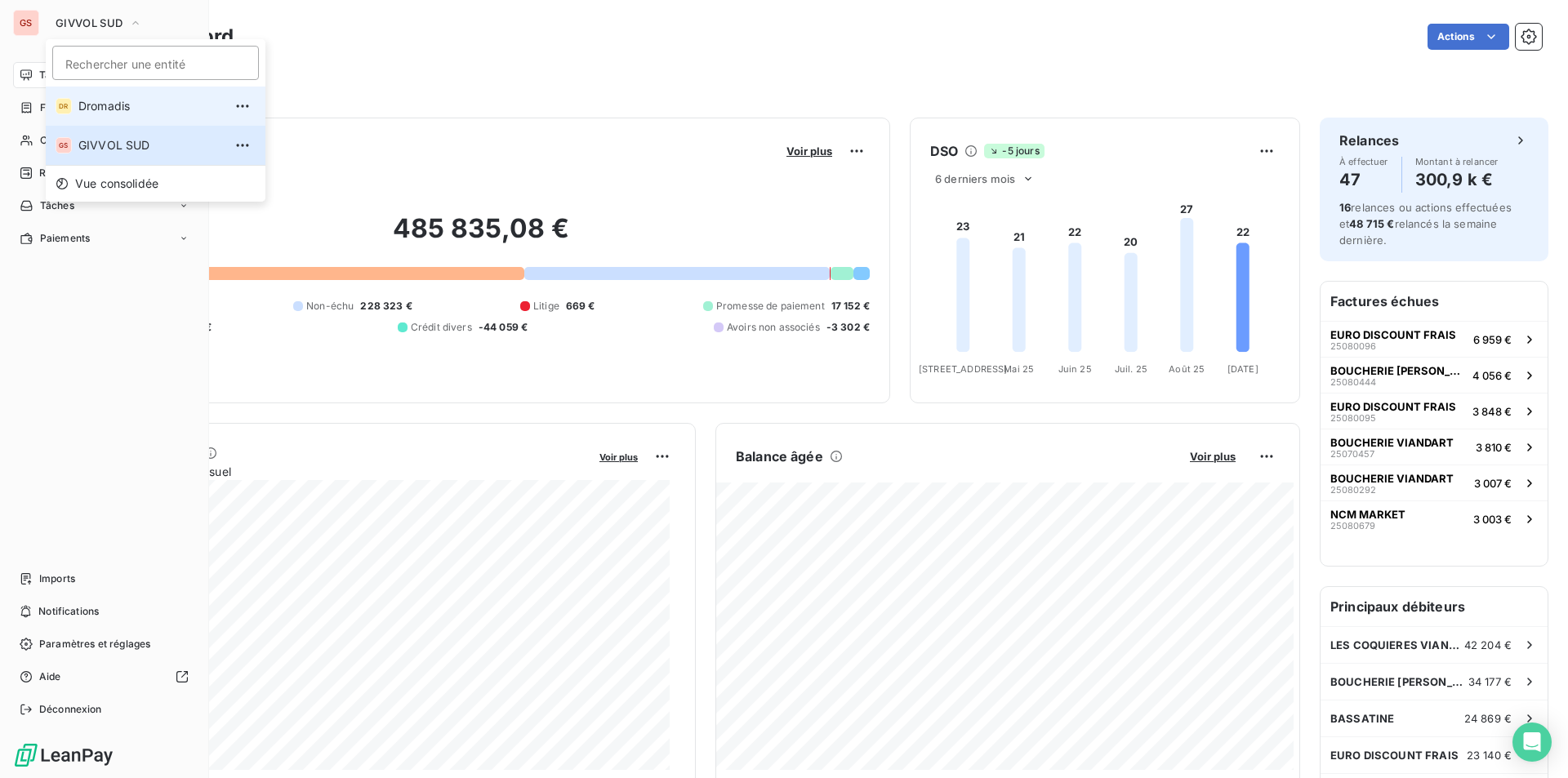
click at [110, 111] on span "Dromadis" at bounding box center [150, 106] width 145 height 17
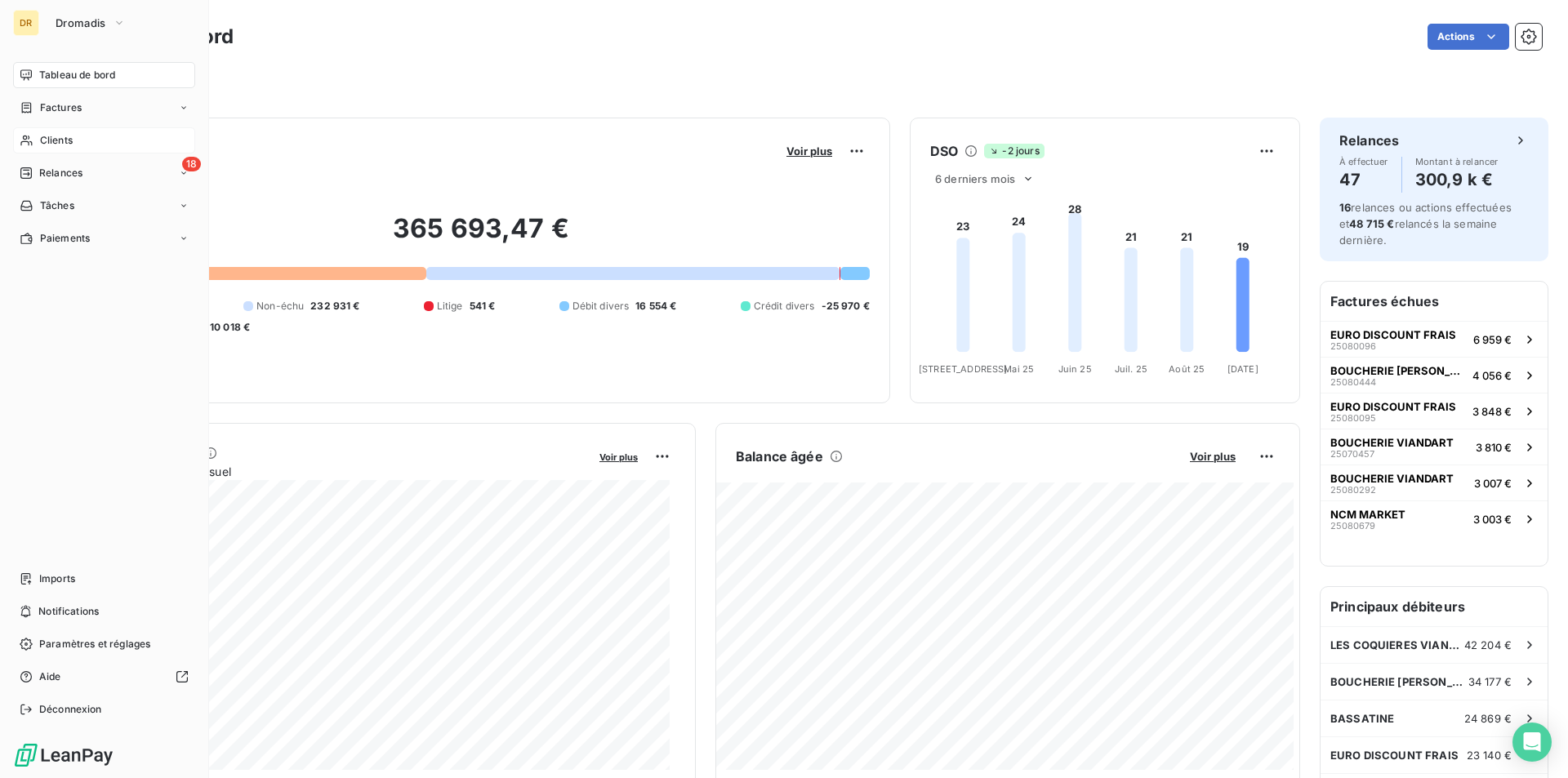
click at [63, 142] on span "Clients" at bounding box center [56, 140] width 32 height 15
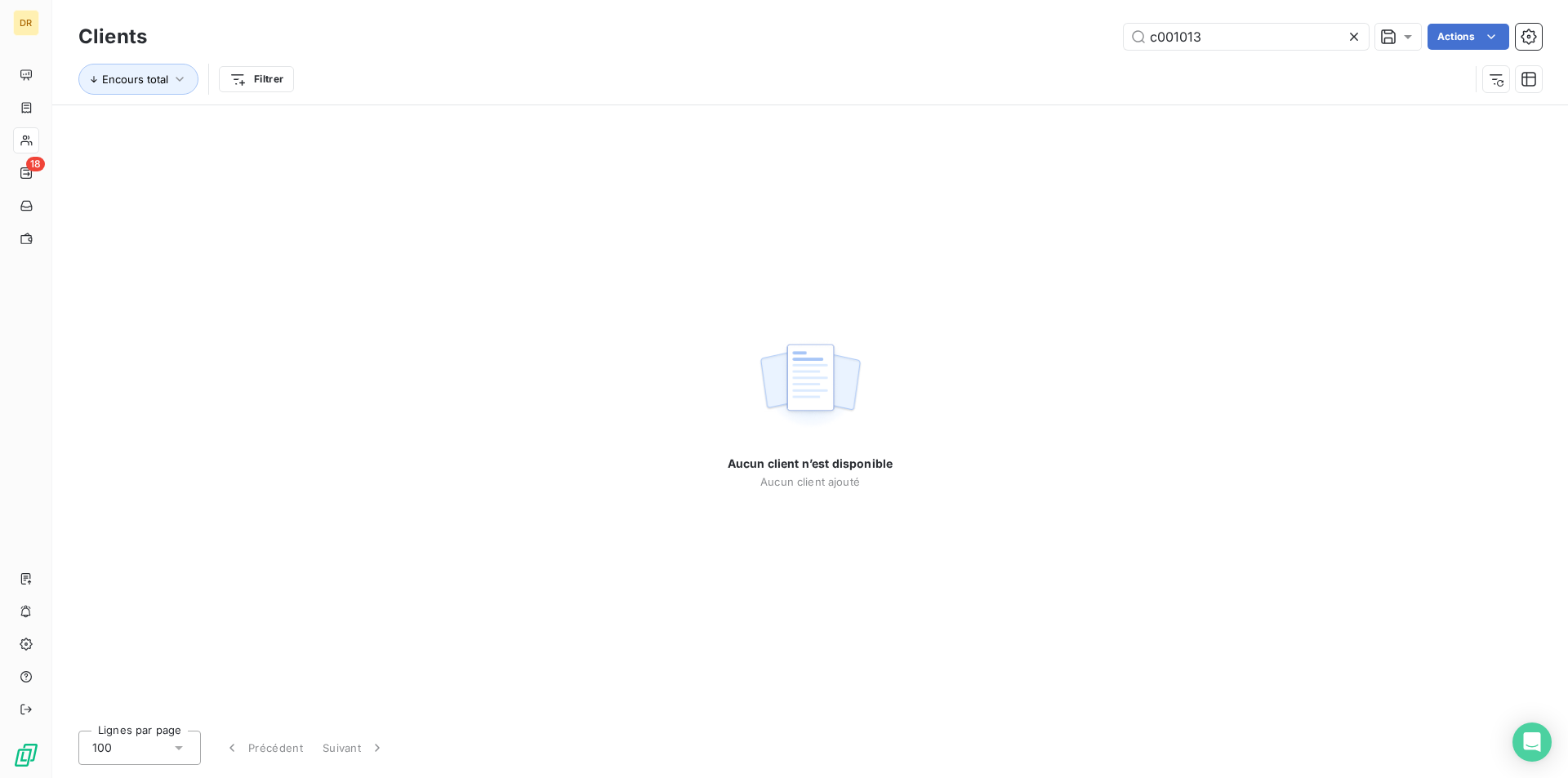
drag, startPoint x: 1225, startPoint y: 36, endPoint x: 1023, endPoint y: 40, distance: 202.0
click at [1023, 40] on div "c001013 Actions" at bounding box center [854, 37] width 1375 height 26
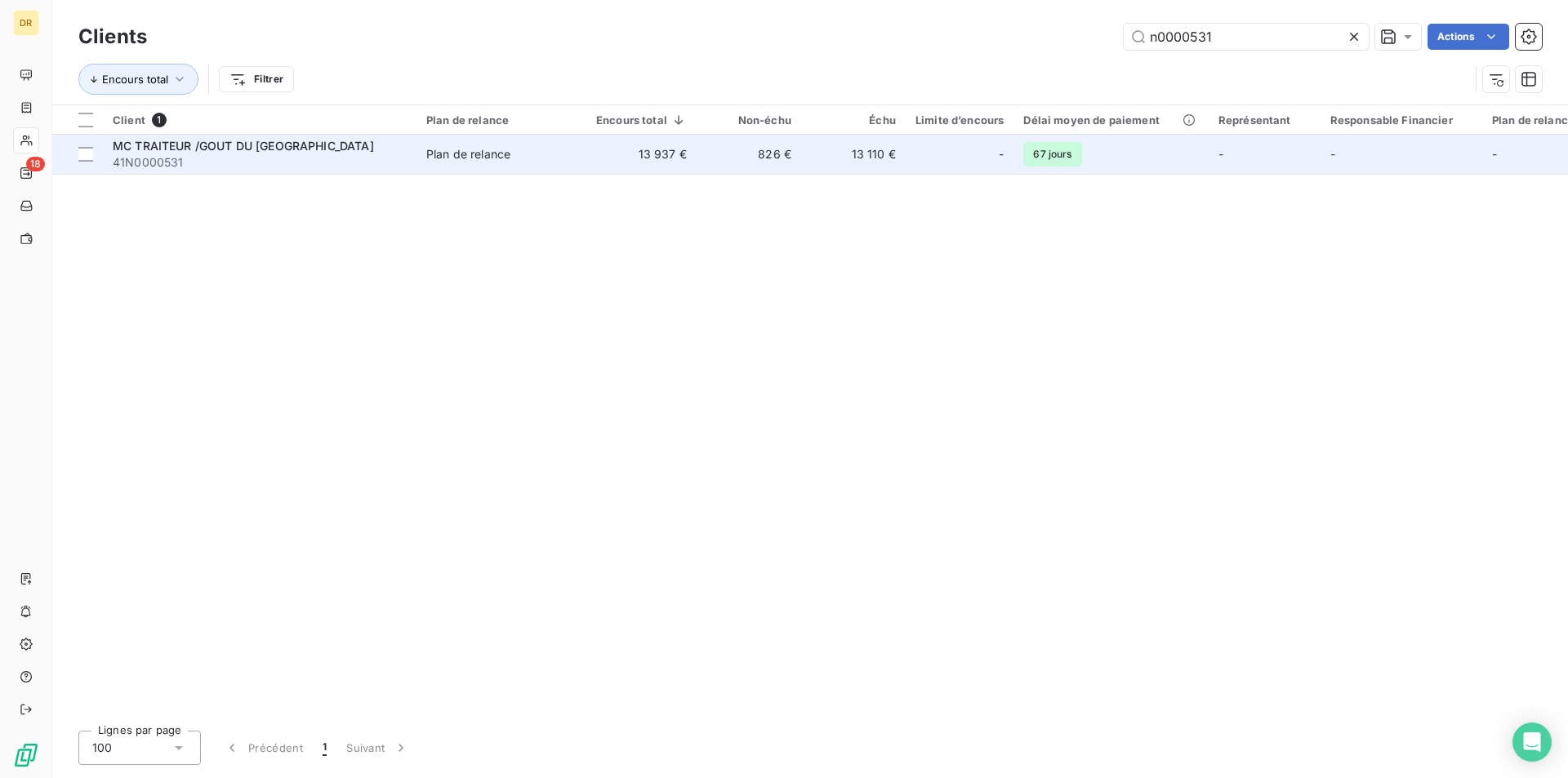
type input "n0000531"
click at [281, 168] on span "41N0000531" at bounding box center [259, 162] width 294 height 17
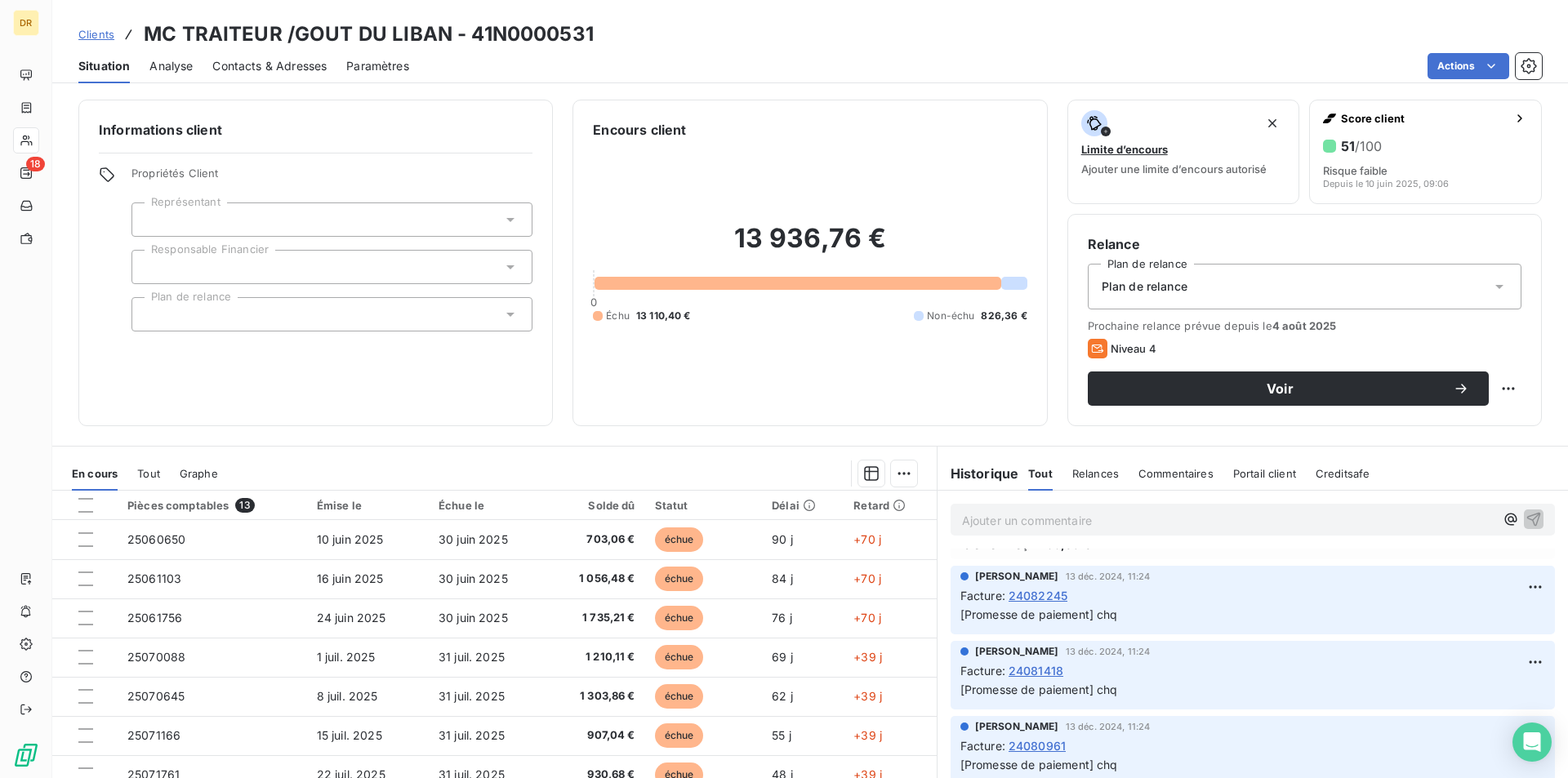
scroll to position [1224, 0]
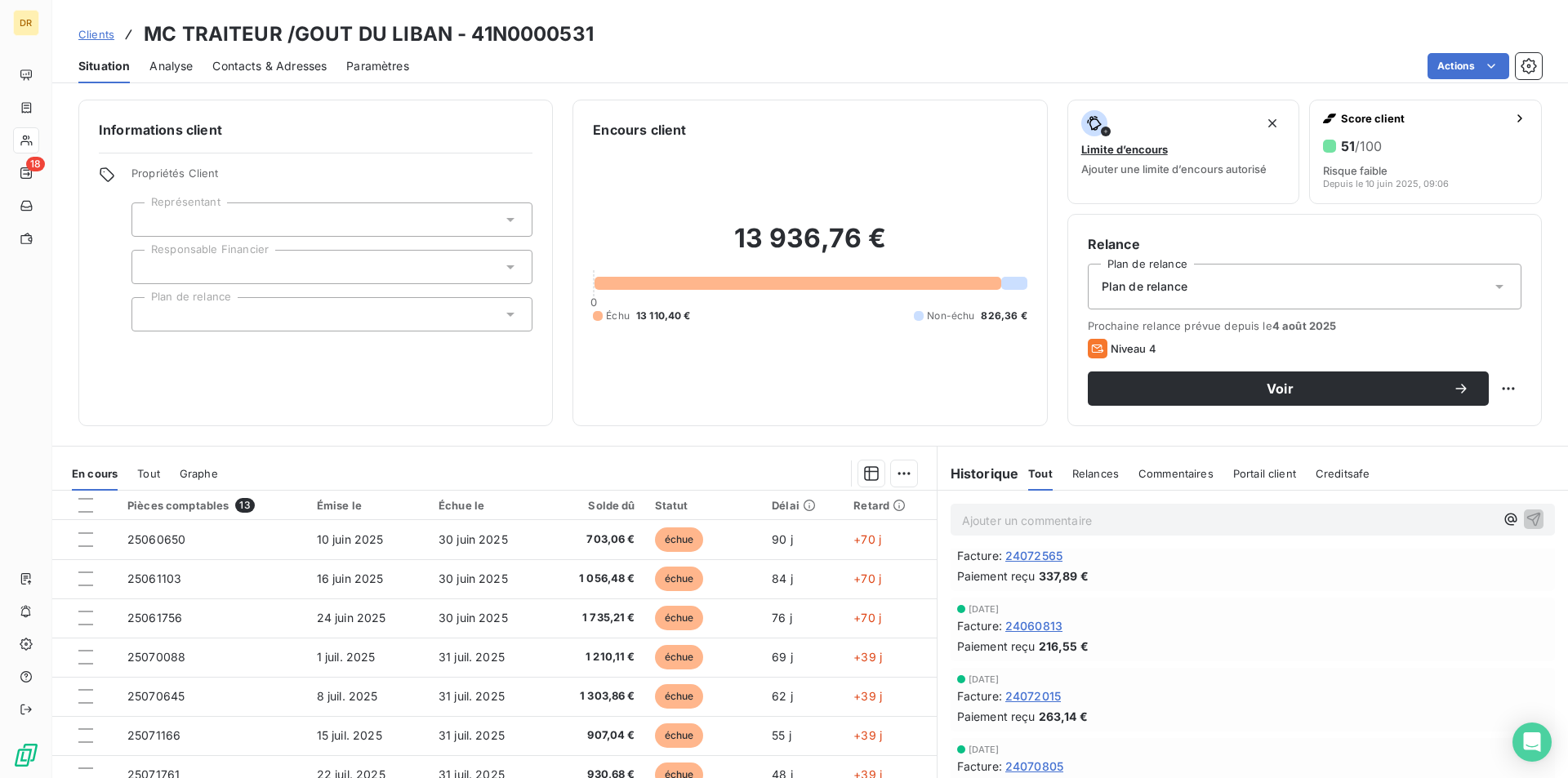
click at [1030, 518] on p "Ajouter un commentaire ﻿" at bounding box center [1228, 520] width 533 height 20
click at [1521, 519] on div "prochain chq 15/09 pour juillet" at bounding box center [1252, 518] width 605 height 30
click at [1526, 521] on icon "button" at bounding box center [1534, 518] width 17 height 17
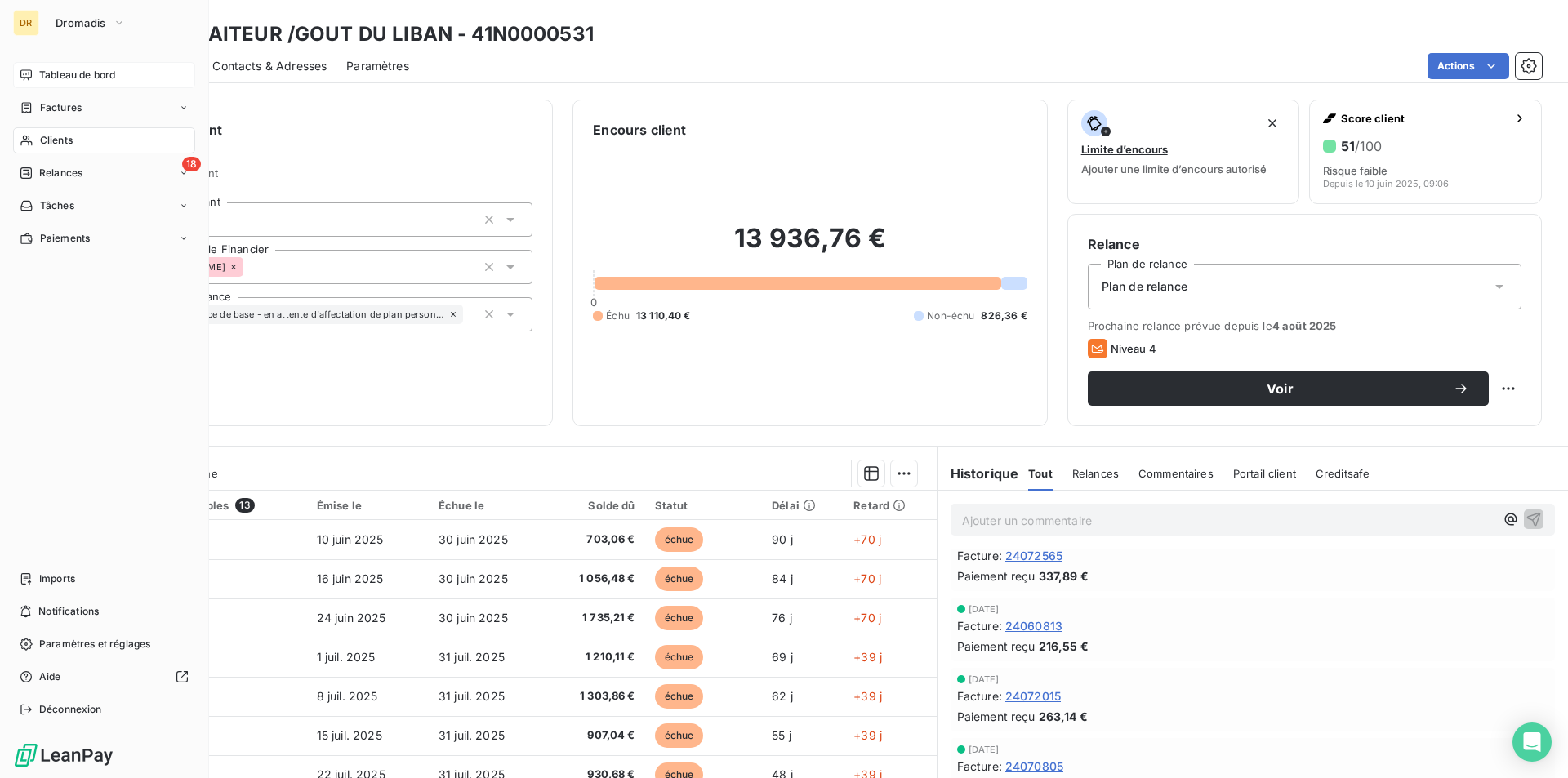
click at [89, 79] on span "Tableau de bord" at bounding box center [77, 75] width 76 height 15
